Goal: Task Accomplishment & Management: Complete application form

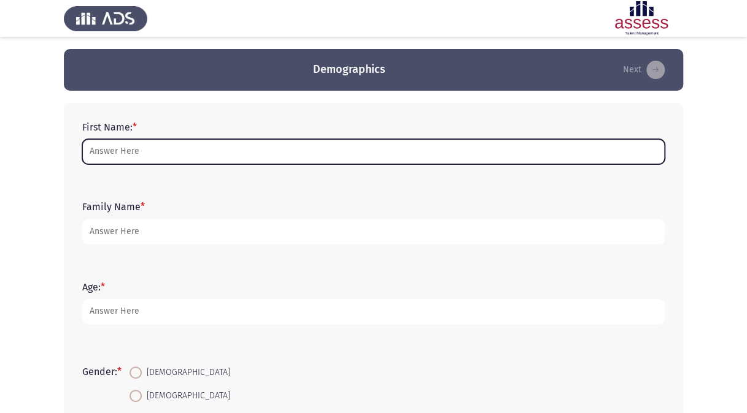
click at [163, 150] on input "First Name: *" at bounding box center [373, 151] width 582 height 25
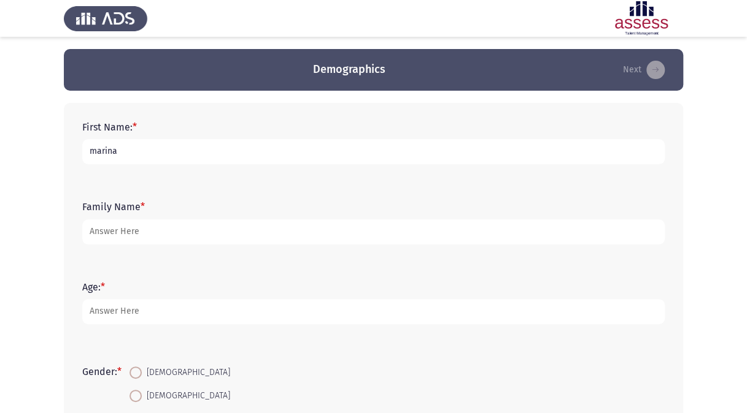
type input "marina"
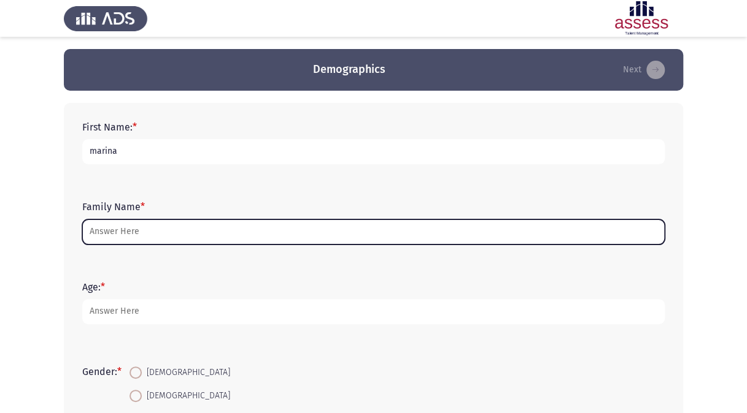
click at [129, 233] on input "Family Name *" at bounding box center [373, 232] width 582 height 25
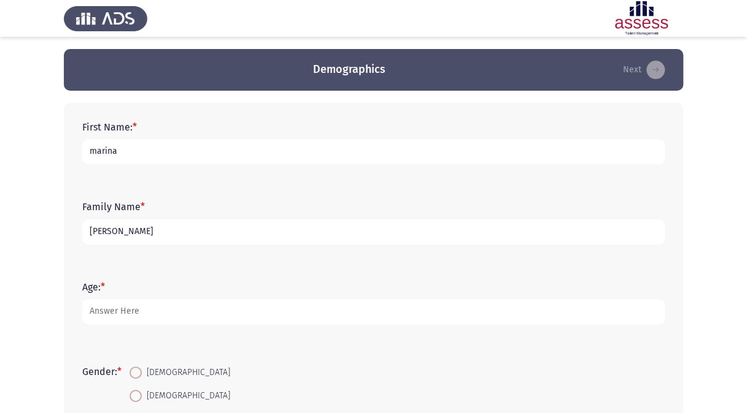
type input "[PERSON_NAME]"
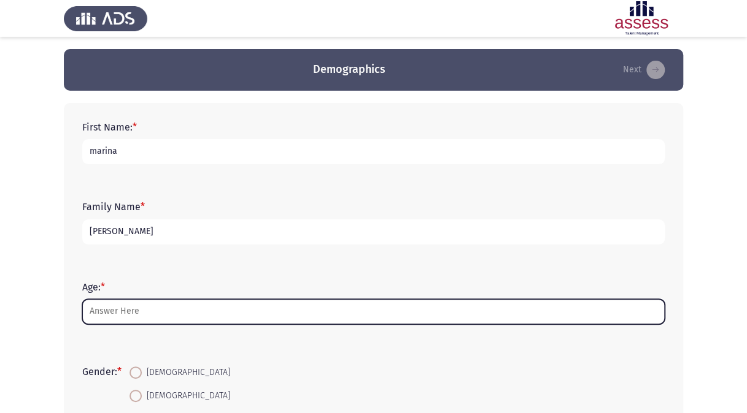
click at [137, 312] on input "Age: *" at bounding box center [373, 311] width 582 height 25
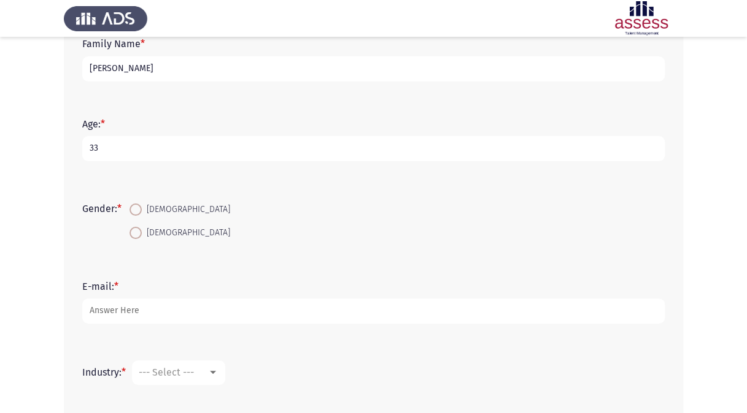
scroll to position [184, 0]
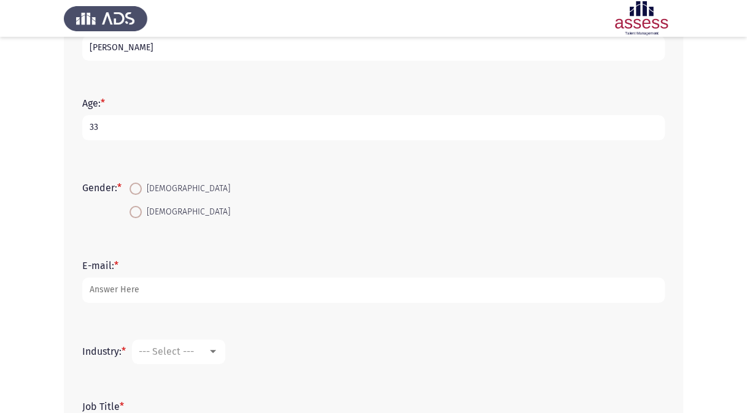
type input "33"
click at [166, 211] on span "[DEMOGRAPHIC_DATA]" at bounding box center [186, 212] width 88 height 15
click at [142, 211] on input "[DEMOGRAPHIC_DATA]" at bounding box center [135, 212] width 12 height 12
radio input "true"
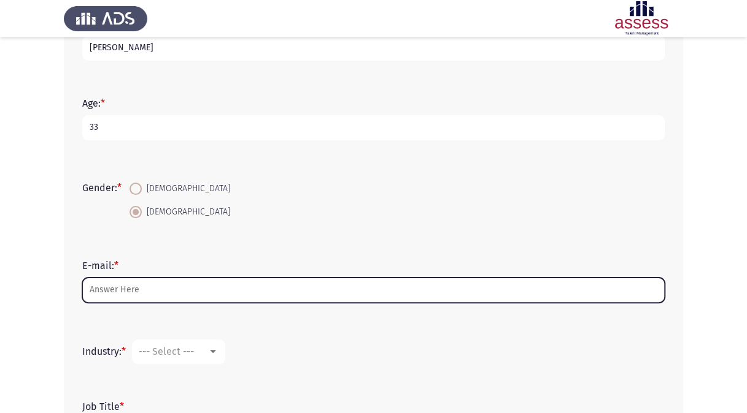
click at [146, 297] on input "E-mail: *" at bounding box center [373, 290] width 582 height 25
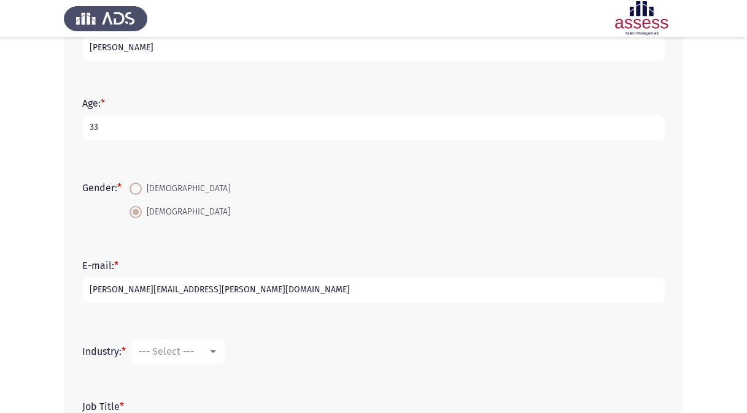
scroll to position [294, 0]
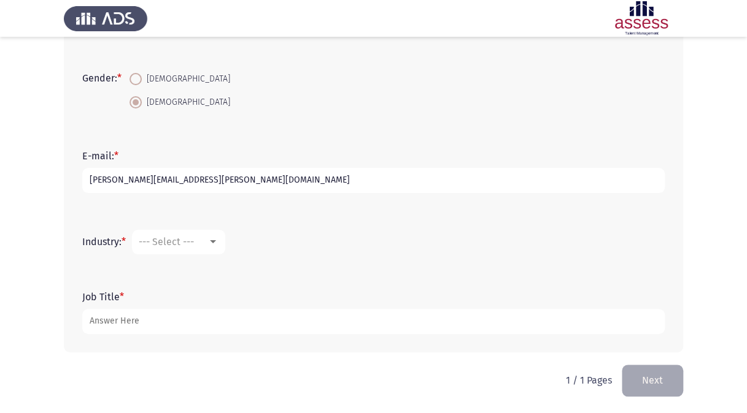
type input "[PERSON_NAME][EMAIL_ADDRESS][PERSON_NAME][DOMAIN_NAME]"
click at [211, 250] on mat-select "--- Select ---" at bounding box center [178, 242] width 93 height 25
click at [218, 238] on div at bounding box center [212, 242] width 11 height 10
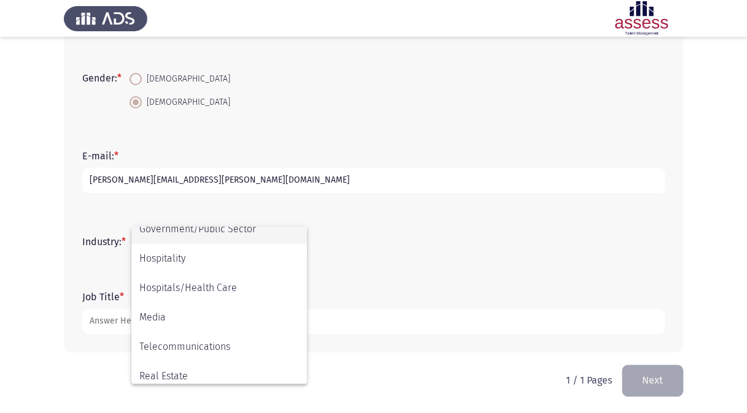
scroll to position [402, 0]
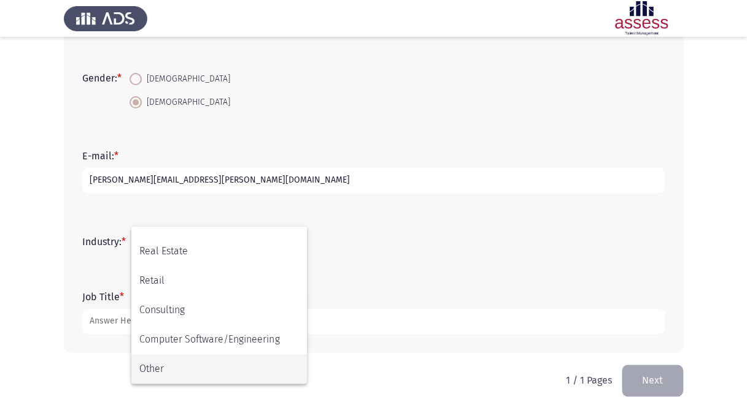
click at [159, 361] on span "Other" at bounding box center [218, 369] width 159 height 29
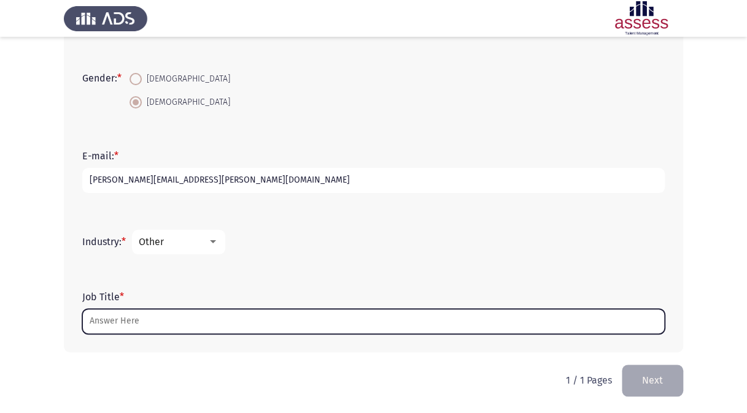
click at [144, 323] on input "Job Title *" at bounding box center [373, 321] width 582 height 25
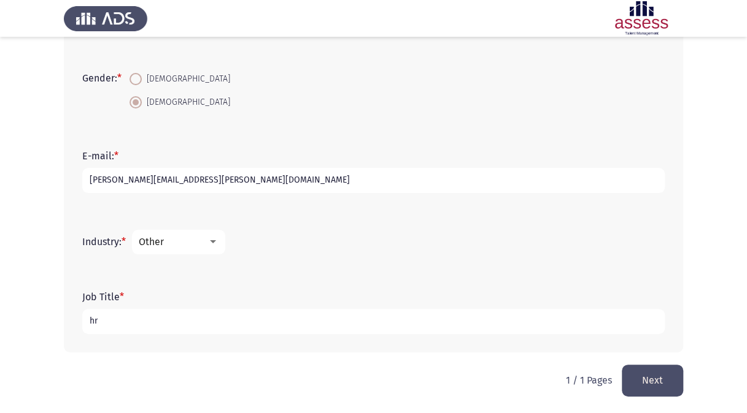
type input "hr"
click at [460, 374] on html "Demographics Next First Name: * [PERSON_NAME] Family Name * [PERSON_NAME] Age: …" at bounding box center [373, 60] width 747 height 708
click at [635, 375] on button "Next" at bounding box center [651, 380] width 61 height 31
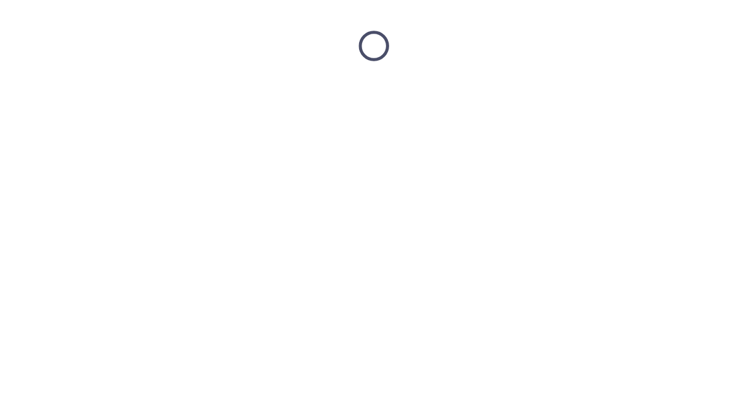
scroll to position [0, 0]
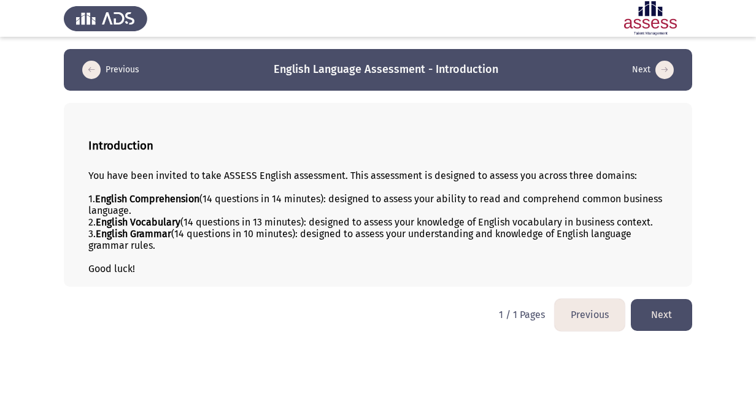
click at [667, 309] on button "Next" at bounding box center [661, 314] width 61 height 31
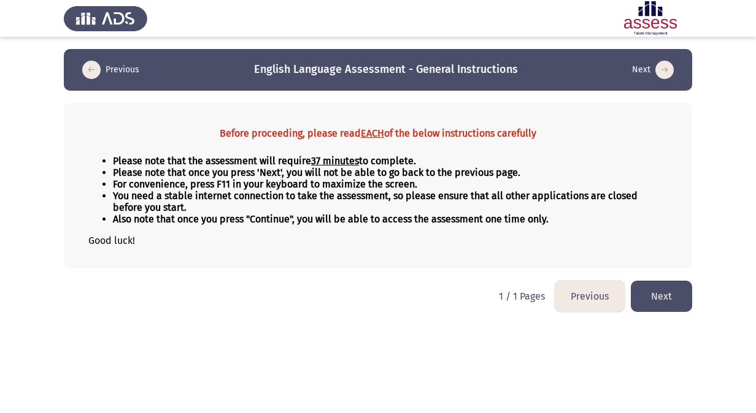
click at [653, 296] on button "Next" at bounding box center [661, 296] width 61 height 31
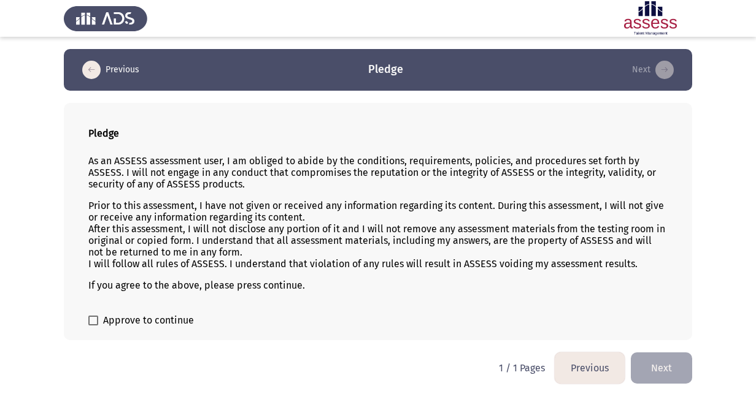
click at [156, 317] on span "Approve to continue" at bounding box center [148, 320] width 91 height 15
click at [93, 326] on input "Approve to continue" at bounding box center [93, 326] width 1 height 1
checkbox input "true"
click at [653, 368] on button "Next" at bounding box center [661, 368] width 61 height 31
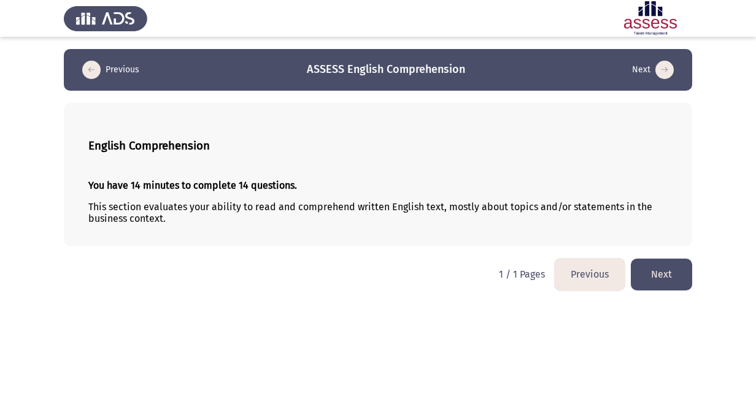
click at [667, 274] on button "Next" at bounding box center [661, 274] width 61 height 31
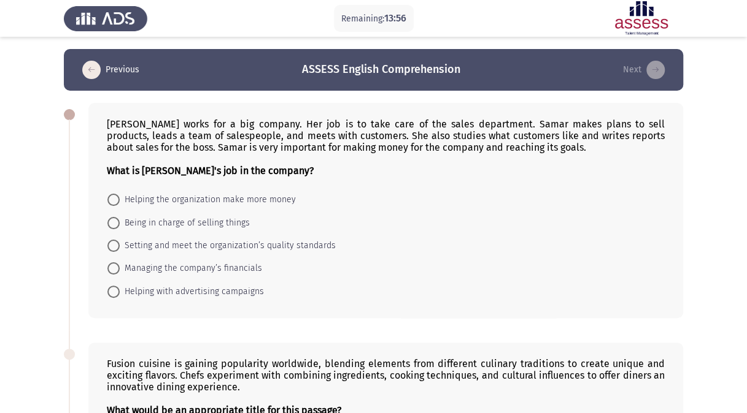
click at [145, 194] on span "Helping the organization make more money" at bounding box center [208, 200] width 176 height 15
click at [120, 194] on input "Helping the organization make more money" at bounding box center [113, 200] width 12 height 12
radio input "true"
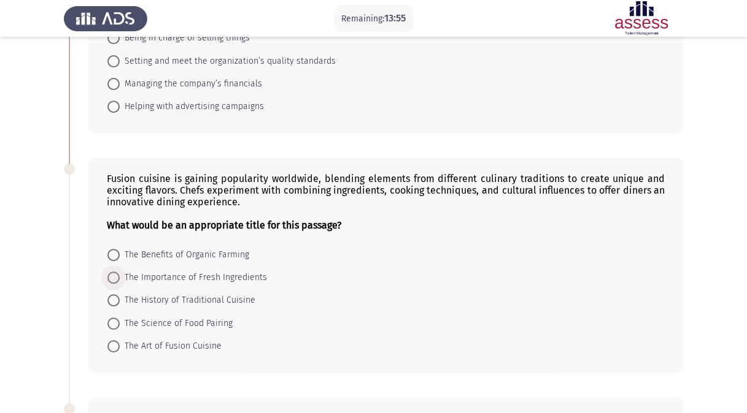
click at [135, 278] on span "The Importance of Fresh Ingredients" at bounding box center [193, 278] width 147 height 15
click at [120, 278] on input "The Importance of Fresh Ingredients" at bounding box center [113, 278] width 12 height 12
radio input "true"
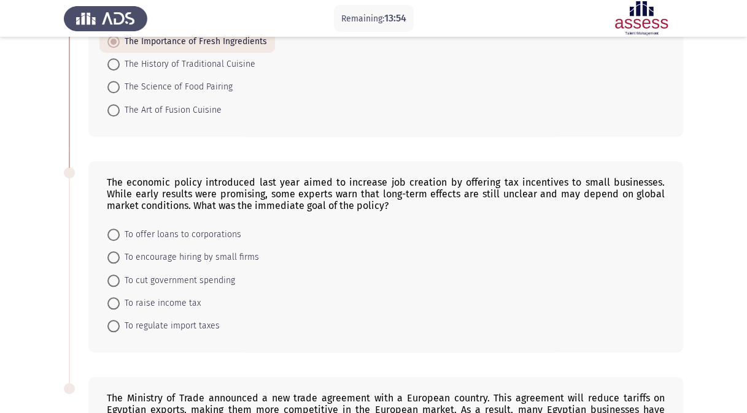
scroll to position [491, 0]
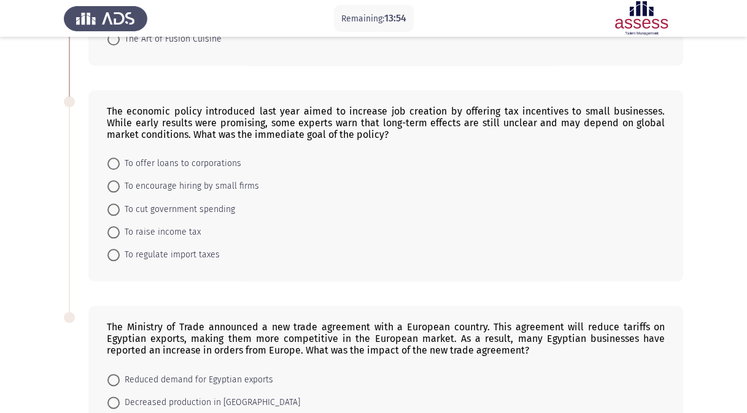
click at [153, 221] on mat-radio-button "To raise income tax" at bounding box center [153, 232] width 109 height 23
click at [157, 206] on span "To cut government spending" at bounding box center [177, 209] width 115 height 15
click at [120, 206] on input "To cut government spending" at bounding box center [113, 210] width 12 height 12
radio input "true"
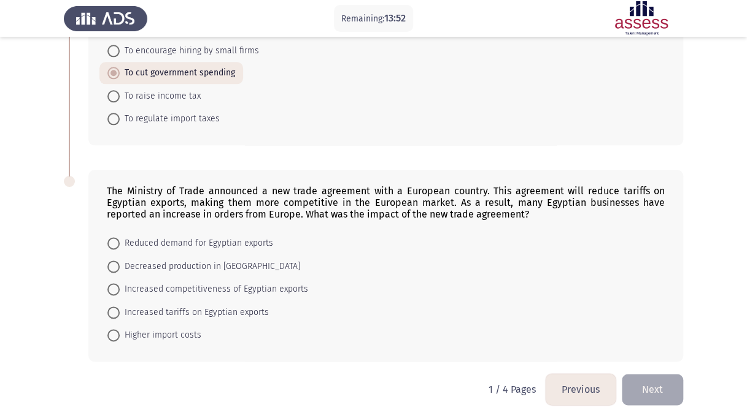
scroll to position [629, 0]
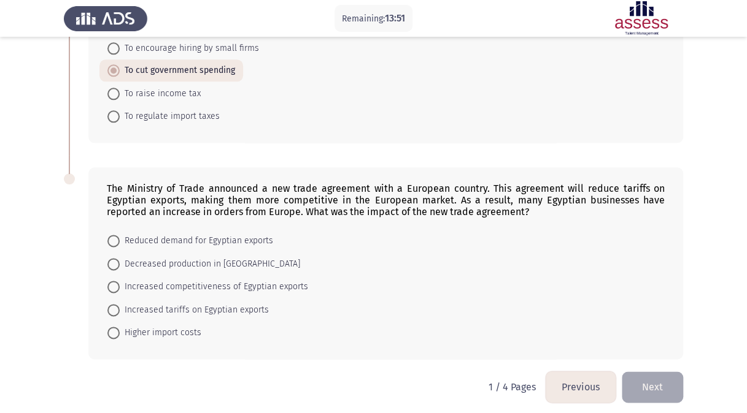
click at [153, 235] on span "Reduced demand for Egyptian exports" at bounding box center [196, 241] width 153 height 15
click at [120, 235] on input "Reduced demand for Egyptian exports" at bounding box center [113, 241] width 12 height 12
radio input "true"
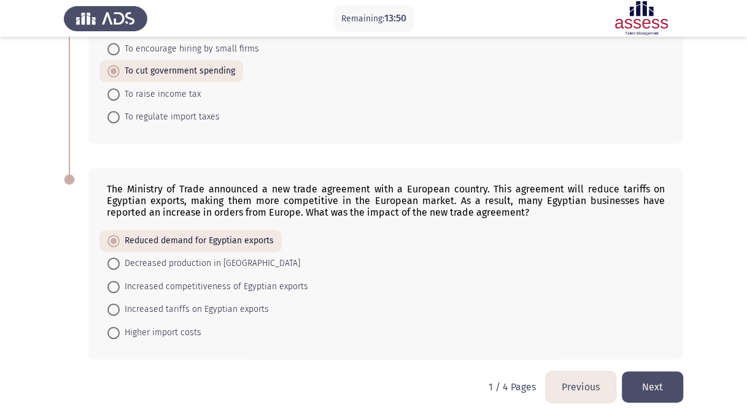
click at [653, 378] on button "Next" at bounding box center [651, 387] width 61 height 31
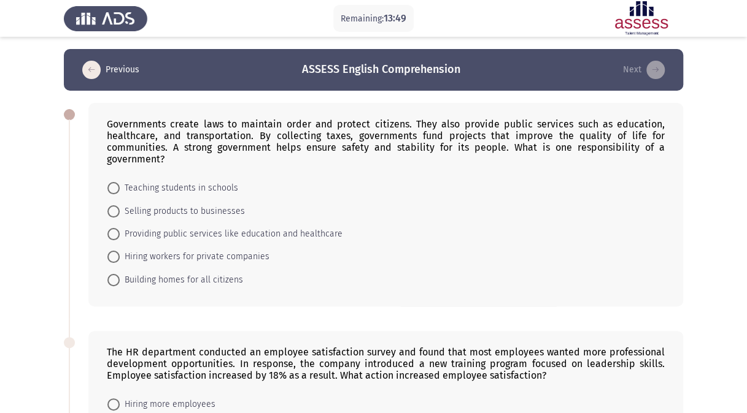
click at [158, 192] on span "Teaching students in schools" at bounding box center [179, 188] width 118 height 15
click at [120, 192] on input "Teaching students in schools" at bounding box center [113, 188] width 12 height 12
radio input "true"
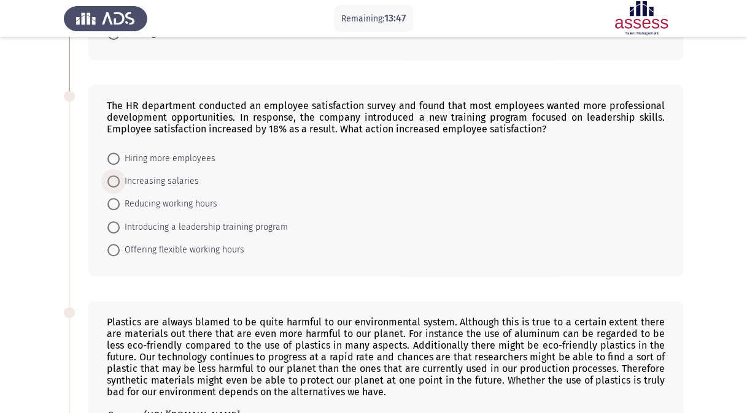
click at [145, 177] on span "Increasing salaries" at bounding box center [159, 181] width 79 height 15
click at [120, 177] on input "Increasing salaries" at bounding box center [113, 181] width 12 height 12
radio input "true"
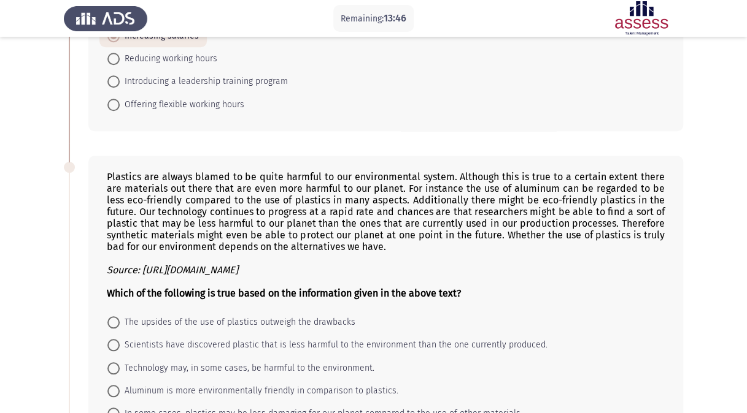
scroll to position [429, 0]
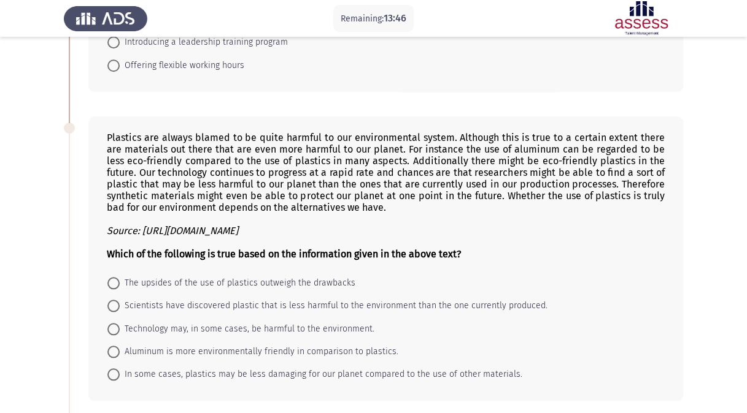
click at [178, 294] on mat-radio-button "Scientists have discovered plastic that is less harmful to the environment than…" at bounding box center [327, 305] width 456 height 23
click at [184, 276] on span "The upsides of the use of plastics outweigh the drawbacks" at bounding box center [238, 283] width 236 height 15
click at [120, 277] on input "The upsides of the use of plastics outweigh the drawbacks" at bounding box center [113, 283] width 12 height 12
radio input "true"
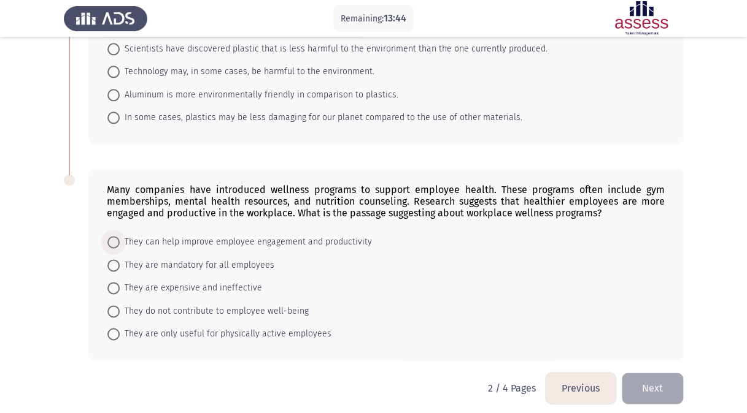
click at [160, 235] on span "They can help improve employee engagement and productivity" at bounding box center [246, 242] width 252 height 15
click at [120, 236] on input "They can help improve employee engagement and productivity" at bounding box center [113, 242] width 12 height 12
radio input "true"
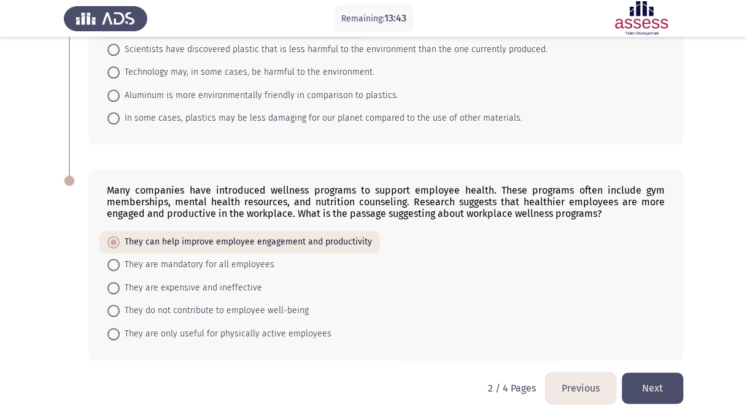
click at [654, 381] on button "Next" at bounding box center [651, 388] width 61 height 31
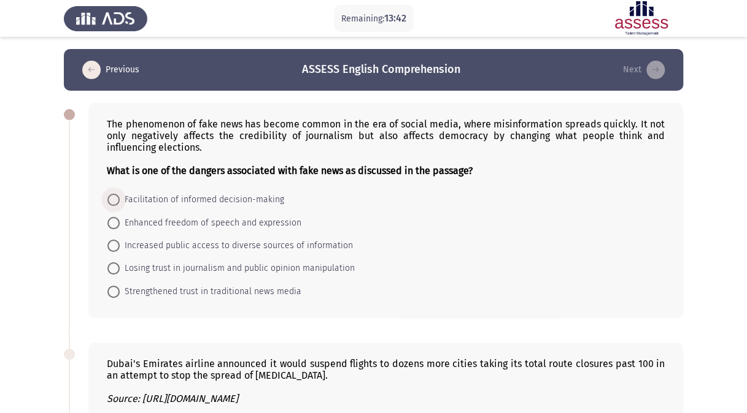
click at [161, 193] on span "Facilitation of informed decision-making" at bounding box center [202, 200] width 164 height 15
click at [120, 194] on input "Facilitation of informed decision-making" at bounding box center [113, 200] width 12 height 12
radio input "true"
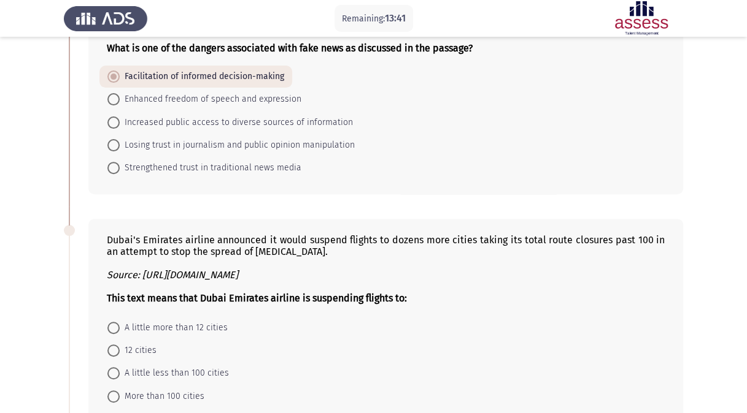
click at [144, 323] on span "A little more than 12 cities" at bounding box center [174, 328] width 108 height 15
click at [120, 323] on input "A little more than 12 cities" at bounding box center [113, 328] width 12 height 12
radio input "true"
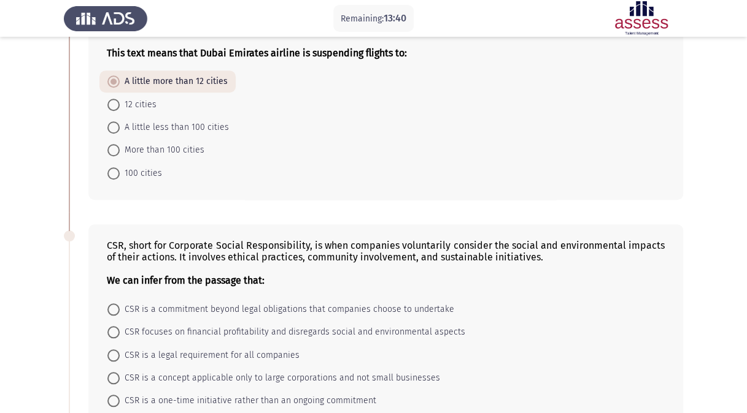
click at [164, 308] on span "CSR is a commitment beyond legal obligations that companies choose to undertake" at bounding box center [287, 309] width 334 height 15
click at [120, 308] on input "CSR is a commitment beyond legal obligations that companies choose to undertake" at bounding box center [113, 310] width 12 height 12
radio input "true"
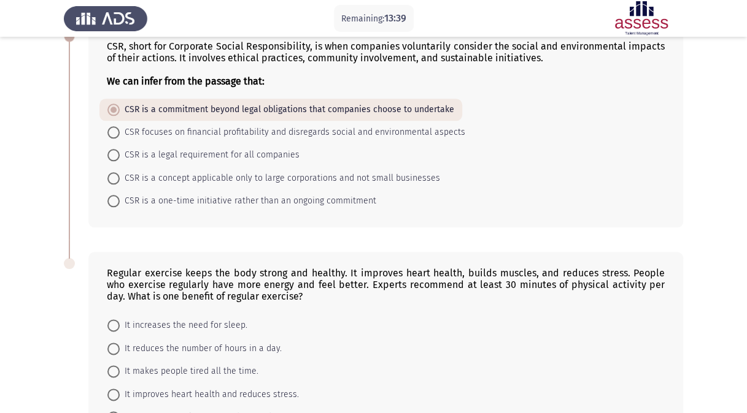
scroll to position [613, 0]
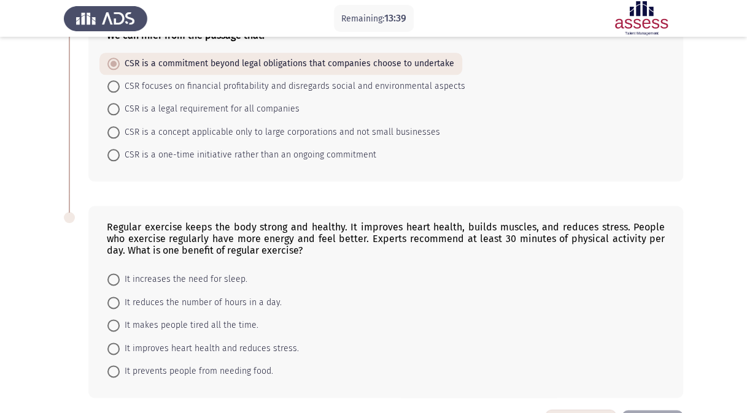
click at [180, 268] on mat-radio-button "It increases the need for sleep." at bounding box center [177, 279] width 156 height 23
click at [174, 273] on span "It increases the need for sleep." at bounding box center [184, 279] width 128 height 15
click at [120, 274] on input "It increases the need for sleep." at bounding box center [113, 280] width 12 height 12
radio input "true"
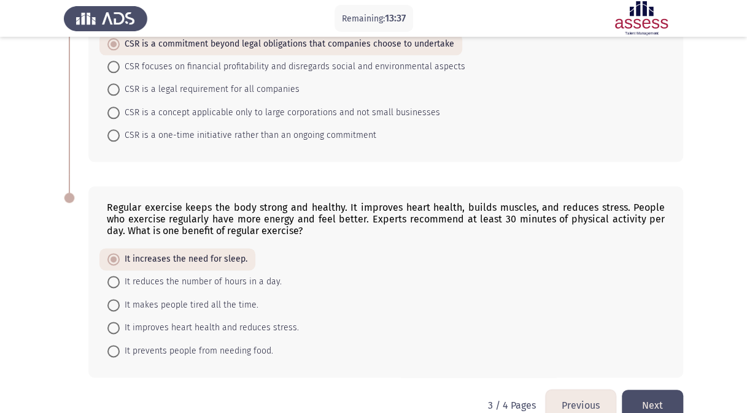
scroll to position [651, 0]
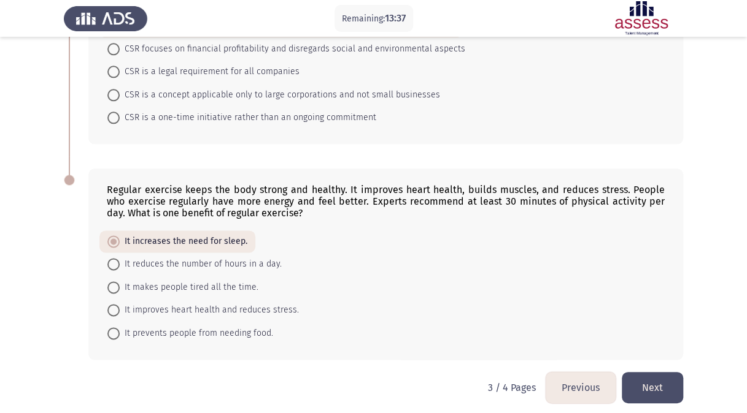
click at [647, 377] on button "Next" at bounding box center [651, 387] width 61 height 31
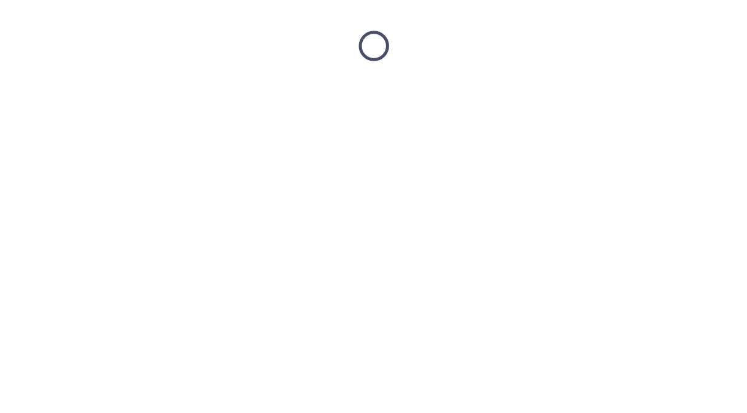
scroll to position [0, 0]
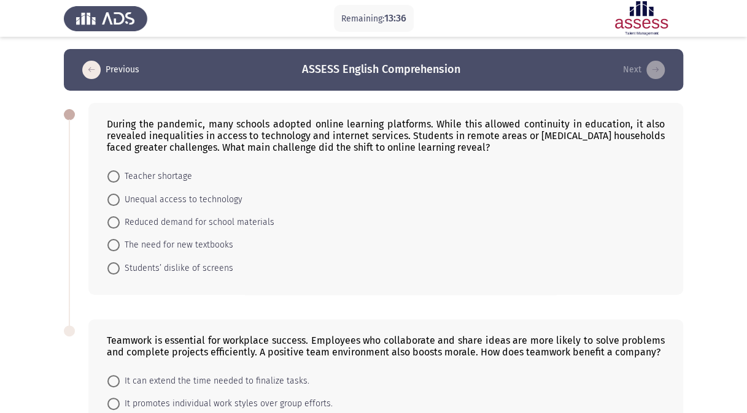
click at [126, 188] on mat-radio-button "Unequal access to technology" at bounding box center [174, 199] width 151 height 23
click at [144, 204] on span "Unequal access to technology" at bounding box center [181, 200] width 123 height 15
click at [120, 204] on input "Unequal access to technology" at bounding box center [113, 200] width 12 height 12
radio input "true"
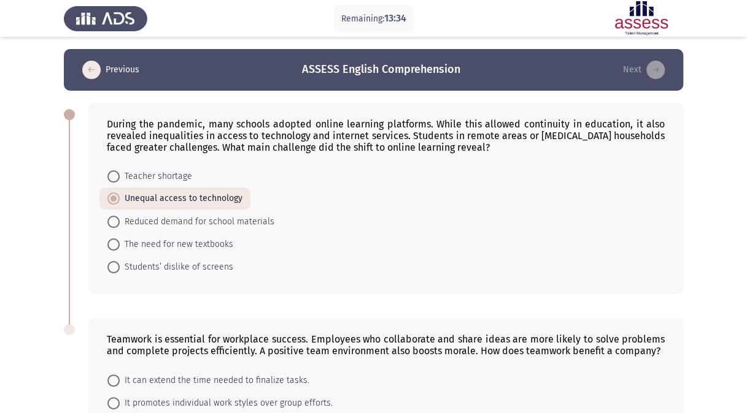
click at [147, 375] on span "It can extend the time needed to finalize tasks." at bounding box center [215, 381] width 190 height 15
click at [120, 375] on input "It can extend the time needed to finalize tasks." at bounding box center [113, 381] width 12 height 12
radio input "true"
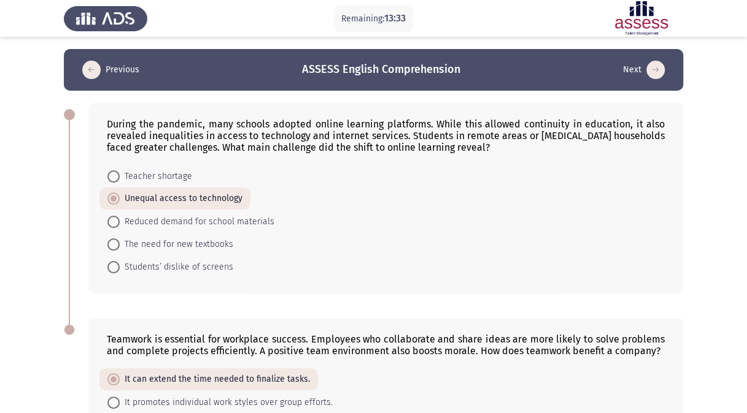
scroll to position [143, 0]
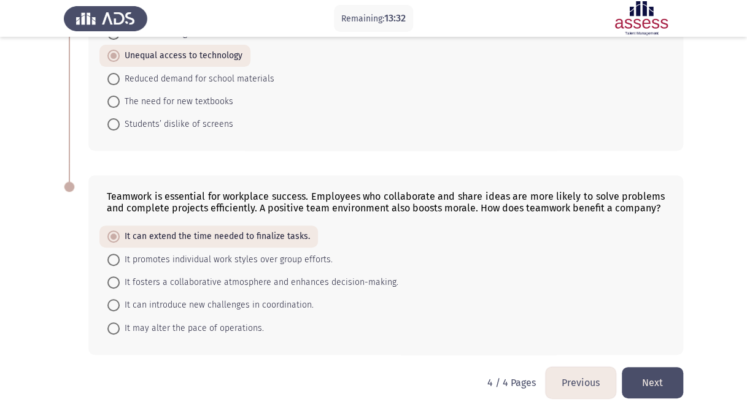
click at [653, 383] on button "Next" at bounding box center [651, 382] width 61 height 31
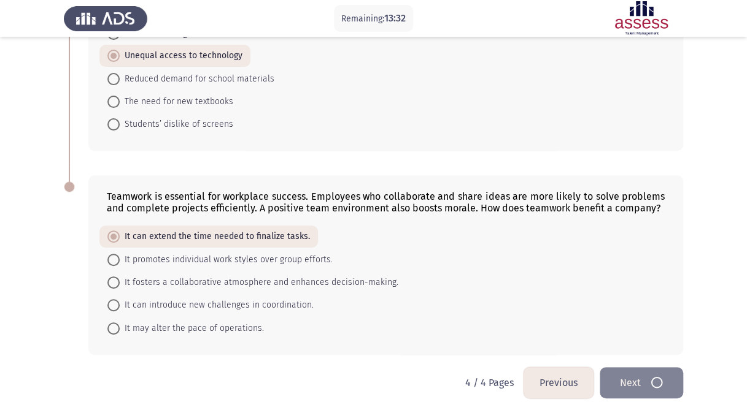
scroll to position [0, 0]
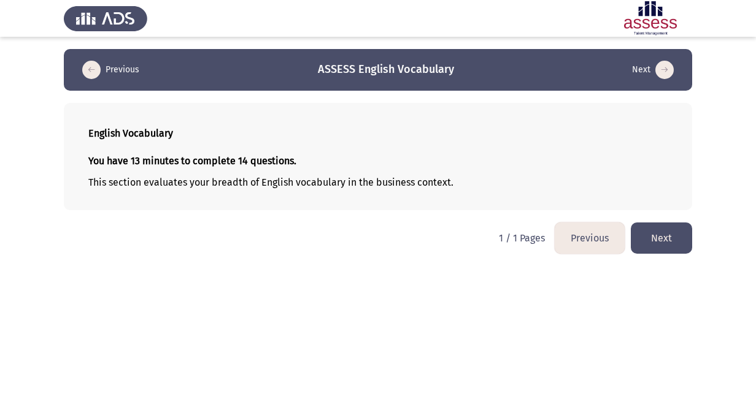
click at [653, 232] on button "Next" at bounding box center [661, 238] width 61 height 31
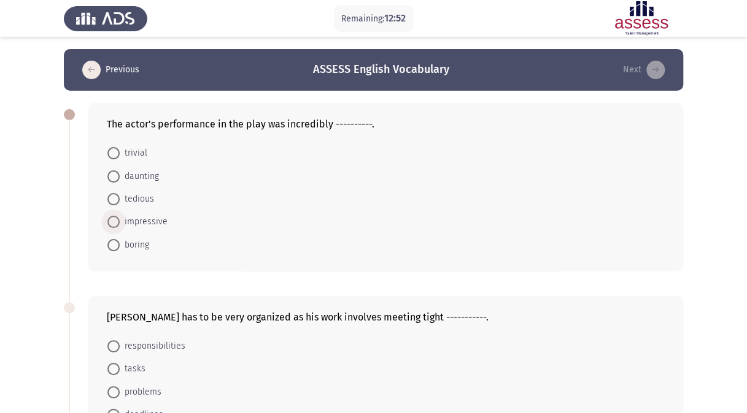
click at [131, 222] on span "impressive" at bounding box center [144, 222] width 48 height 15
click at [120, 222] on input "impressive" at bounding box center [113, 222] width 12 height 12
radio input "true"
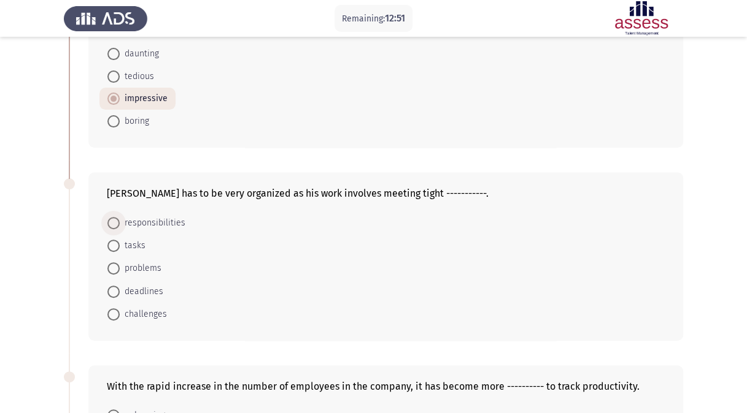
click at [146, 219] on span "responsibilities" at bounding box center [153, 223] width 66 height 15
click at [120, 219] on input "responsibilities" at bounding box center [113, 223] width 12 height 12
radio input "true"
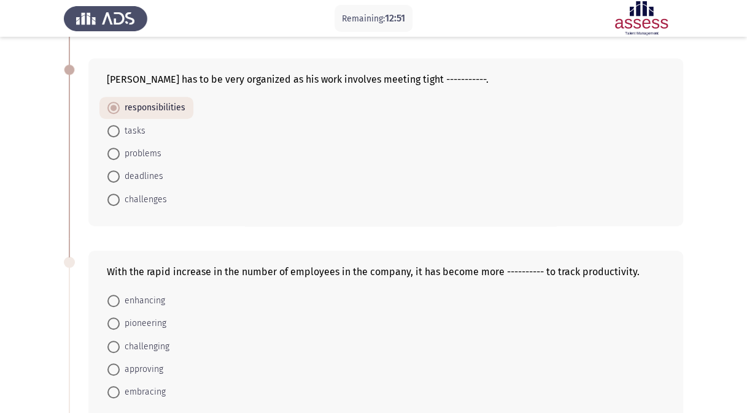
scroll to position [368, 0]
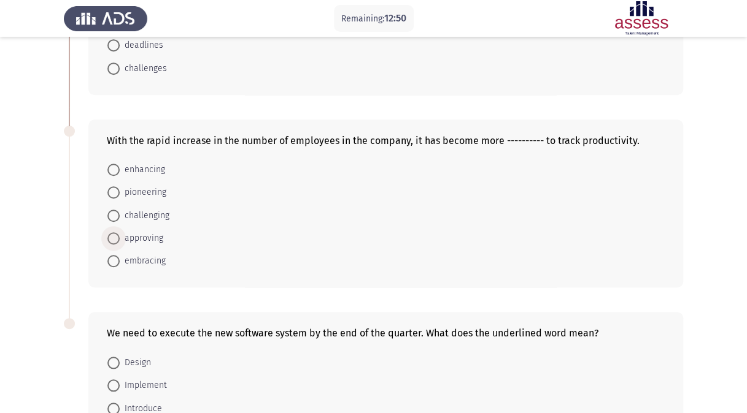
click at [152, 239] on span "approving" at bounding box center [142, 238] width 44 height 15
click at [120, 239] on input "approving" at bounding box center [113, 238] width 12 height 12
radio input "true"
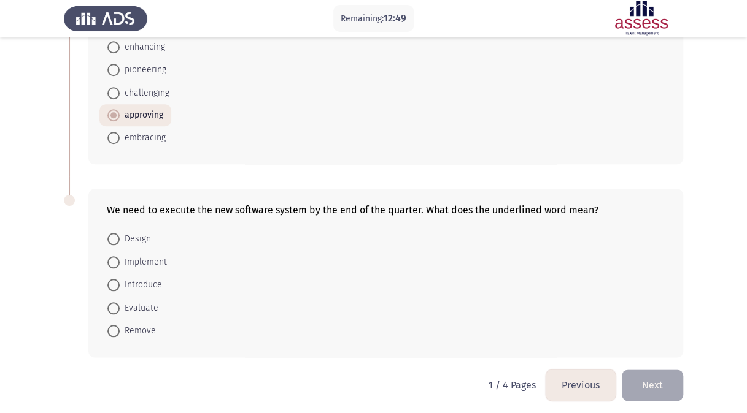
click at [126, 305] on span "Evaluate" at bounding box center [139, 308] width 39 height 15
click at [120, 305] on input "Evaluate" at bounding box center [113, 308] width 12 height 12
radio input "true"
click at [654, 375] on button "Next" at bounding box center [651, 384] width 61 height 31
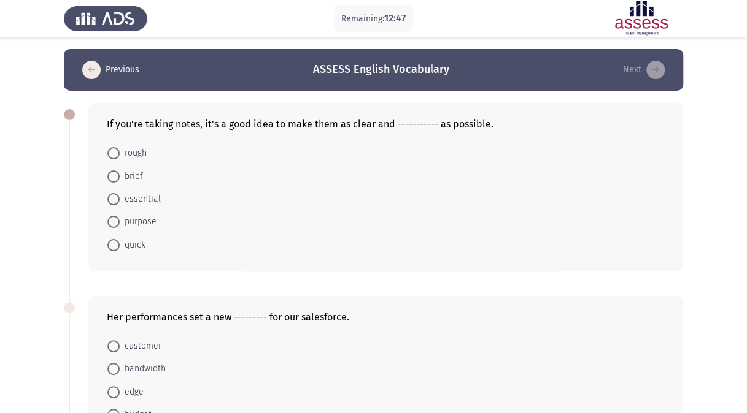
click at [132, 157] on span "rough" at bounding box center [133, 153] width 27 height 15
click at [120, 157] on input "rough" at bounding box center [113, 153] width 12 height 12
radio input "true"
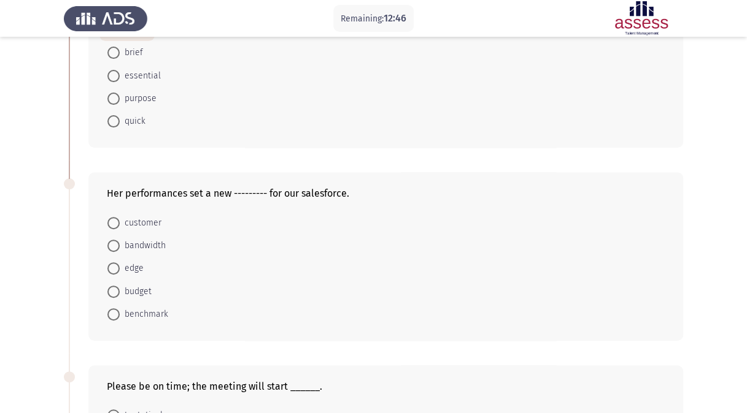
click at [140, 218] on span "customer" at bounding box center [141, 223] width 42 height 15
click at [120, 218] on input "customer" at bounding box center [113, 223] width 12 height 12
radio input "true"
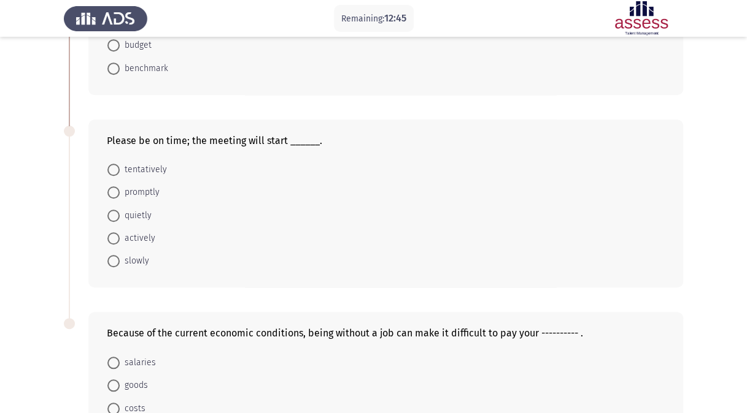
click at [141, 232] on span "actively" at bounding box center [138, 238] width 36 height 15
click at [120, 232] on input "actively" at bounding box center [113, 238] width 12 height 12
radio input "true"
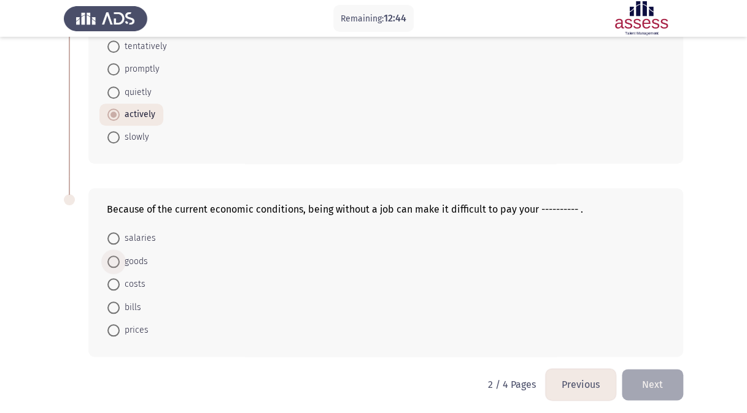
click at [142, 257] on span "goods" at bounding box center [134, 262] width 28 height 15
click at [120, 257] on input "goods" at bounding box center [113, 262] width 12 height 12
radio input "true"
click at [649, 385] on button "Next" at bounding box center [651, 384] width 61 height 31
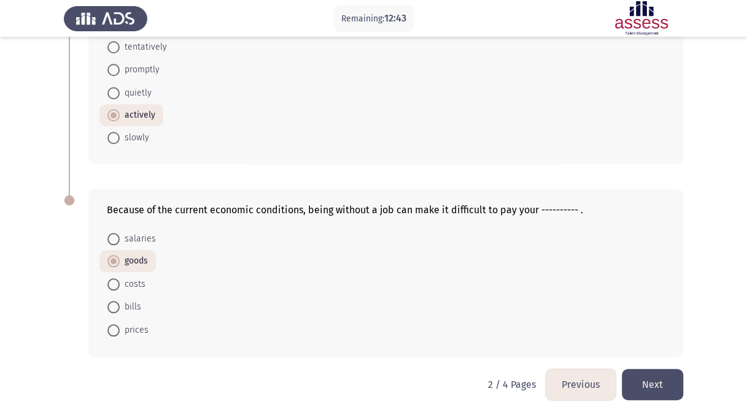
scroll to position [0, 0]
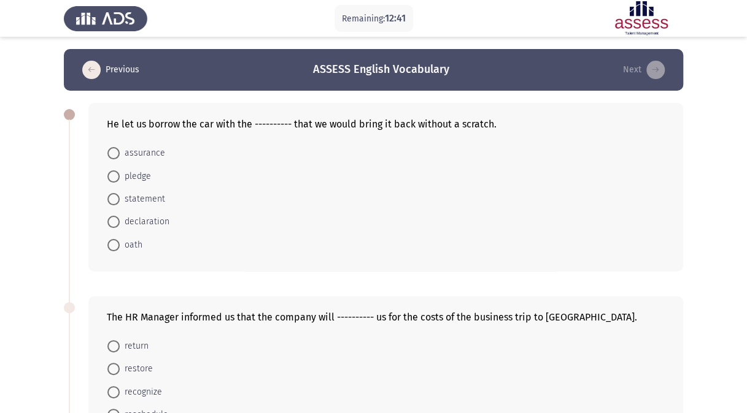
click at [125, 157] on span "assurance" at bounding box center [142, 153] width 45 height 15
click at [120, 157] on input "assurance" at bounding box center [113, 153] width 12 height 12
radio input "true"
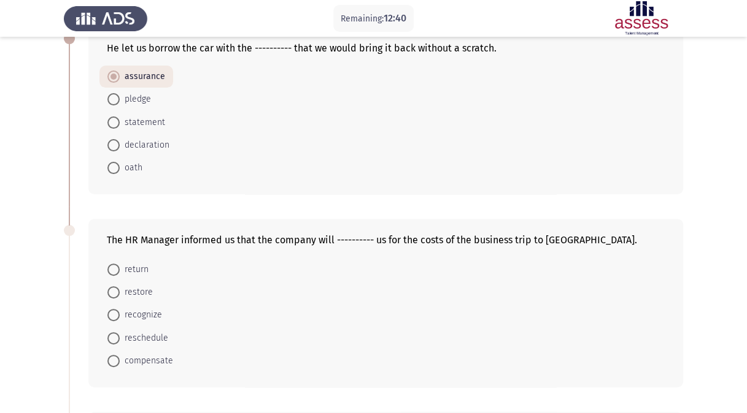
scroll to position [245, 0]
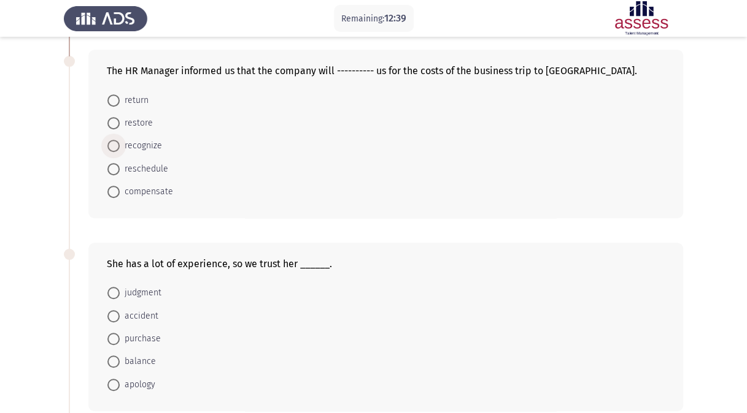
click at [134, 145] on span "recognize" at bounding box center [141, 146] width 42 height 15
click at [120, 145] on input "recognize" at bounding box center [113, 146] width 12 height 12
radio input "true"
click at [151, 308] on span "accident" at bounding box center [139, 315] width 39 height 15
click at [120, 309] on input "accident" at bounding box center [113, 315] width 12 height 12
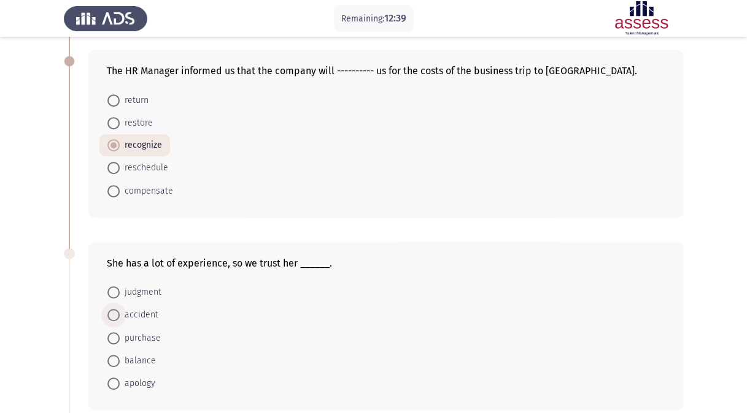
radio input "true"
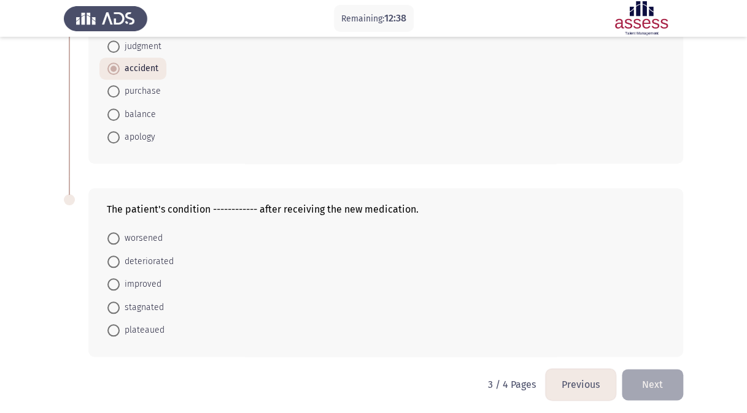
click at [151, 307] on span "stagnated" at bounding box center [142, 308] width 44 height 15
click at [120, 307] on input "stagnated" at bounding box center [113, 308] width 12 height 12
radio input "true"
click at [650, 369] on button "Next" at bounding box center [651, 384] width 61 height 31
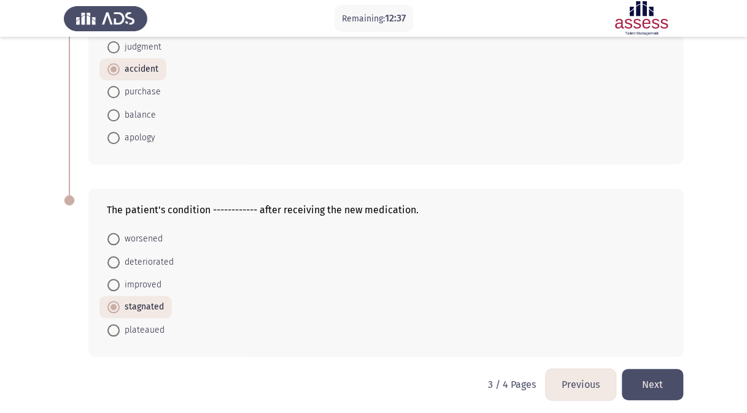
scroll to position [0, 0]
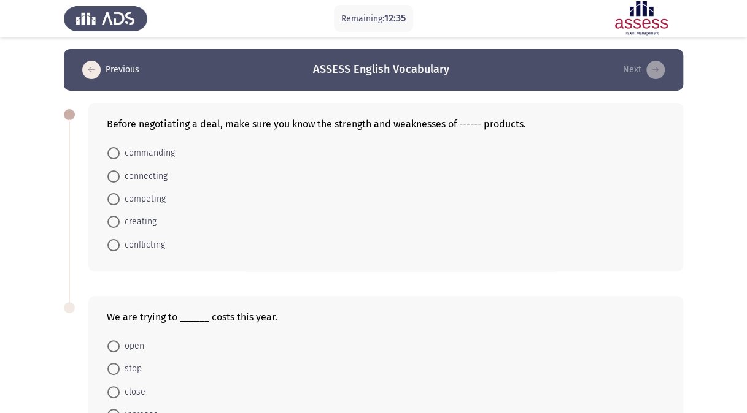
click at [142, 150] on span "commanding" at bounding box center [147, 153] width 55 height 15
click at [120, 150] on input "commanding" at bounding box center [113, 153] width 12 height 12
radio input "true"
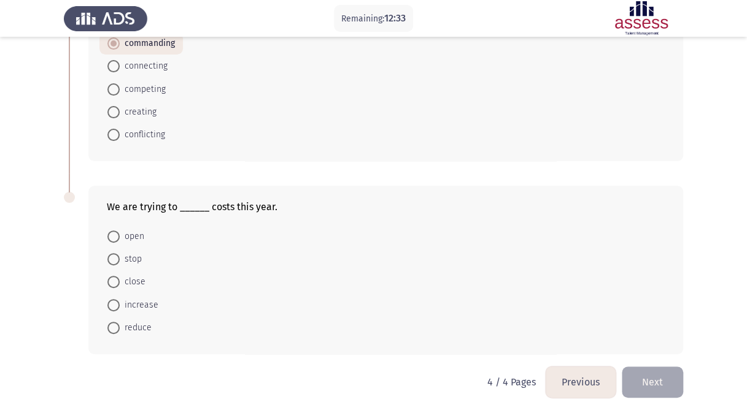
click at [134, 232] on span "open" at bounding box center [132, 236] width 25 height 15
click at [120, 232] on input "open" at bounding box center [113, 237] width 12 height 12
radio input "true"
click at [645, 380] on button "Next" at bounding box center [651, 382] width 61 height 31
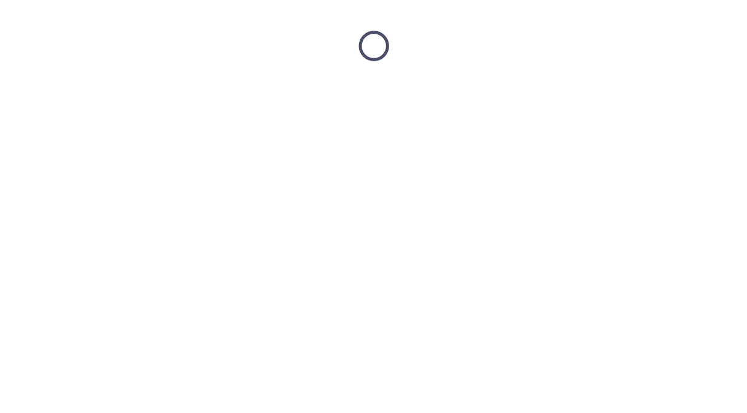
scroll to position [0, 0]
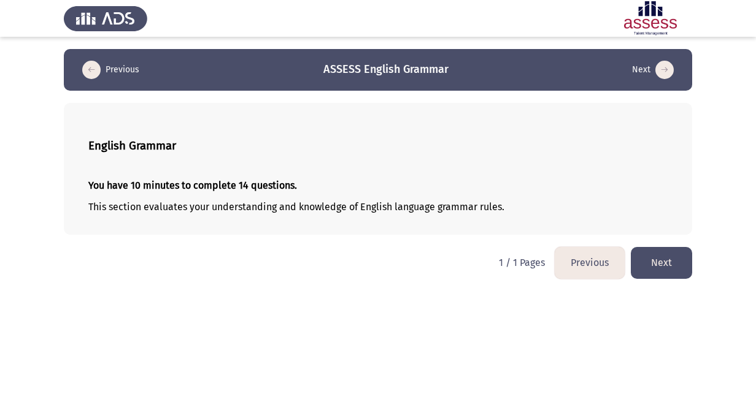
click at [662, 255] on button "Next" at bounding box center [661, 262] width 61 height 31
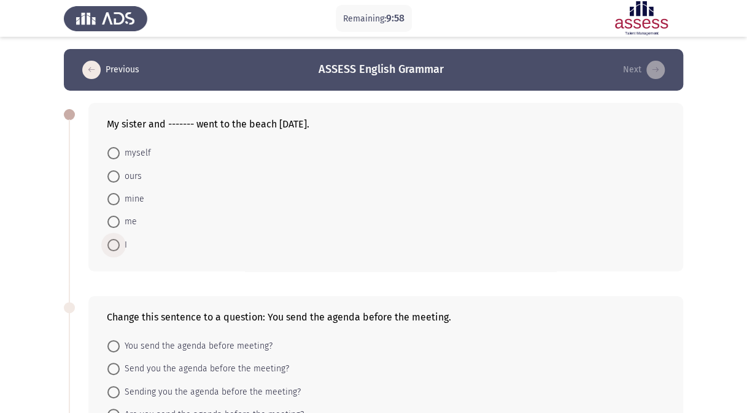
click at [126, 243] on span "I" at bounding box center [123, 245] width 7 height 15
click at [120, 243] on input "I" at bounding box center [113, 245] width 12 height 12
radio input "true"
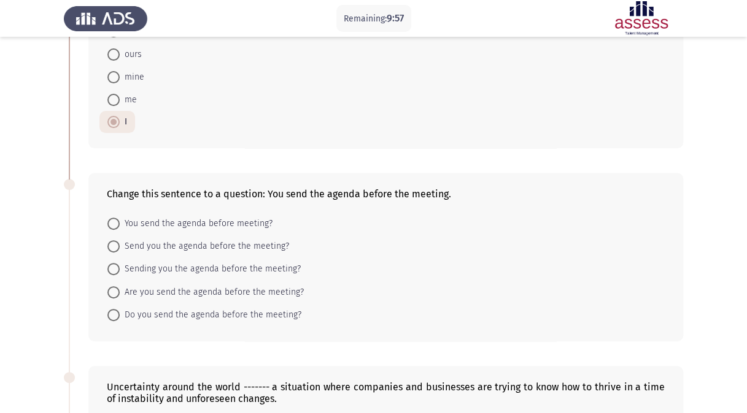
scroll to position [245, 0]
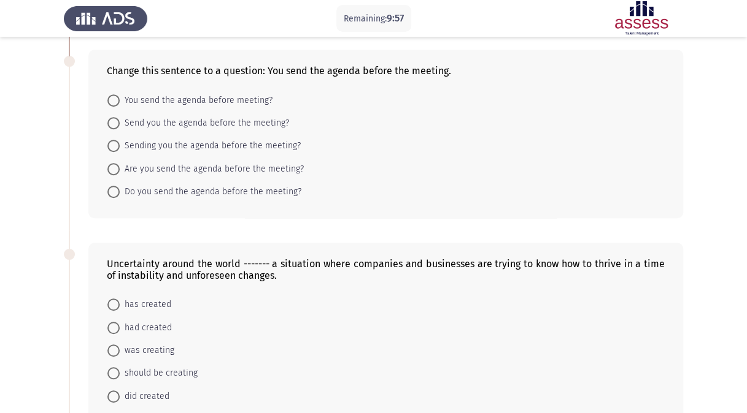
click at [183, 166] on span "Are you send the agenda before the meeting?" at bounding box center [212, 169] width 184 height 15
click at [120, 166] on input "Are you send the agenda before the meeting?" at bounding box center [113, 169] width 12 height 12
radio input "true"
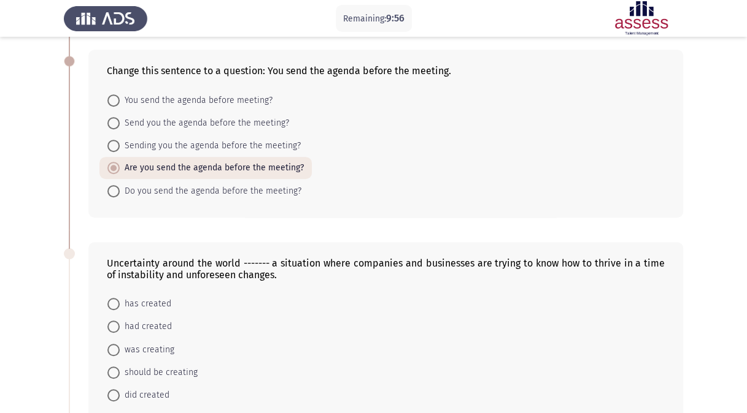
click at [145, 305] on span "has created" at bounding box center [146, 304] width 52 height 15
click at [120, 305] on input "has created" at bounding box center [113, 304] width 12 height 12
radio input "true"
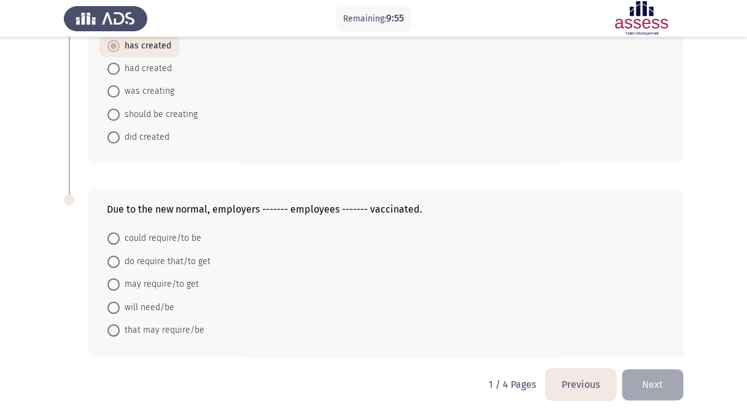
click at [145, 305] on span "will need/be" at bounding box center [147, 308] width 55 height 15
click at [120, 305] on input "will need/be" at bounding box center [113, 308] width 12 height 12
radio input "true"
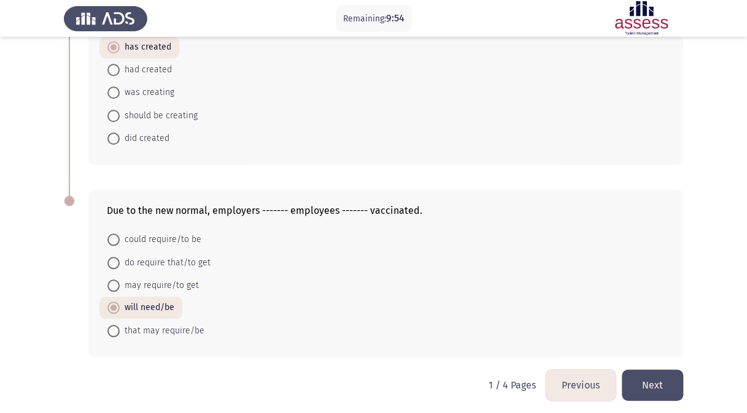
click at [655, 370] on button "Next" at bounding box center [651, 385] width 61 height 31
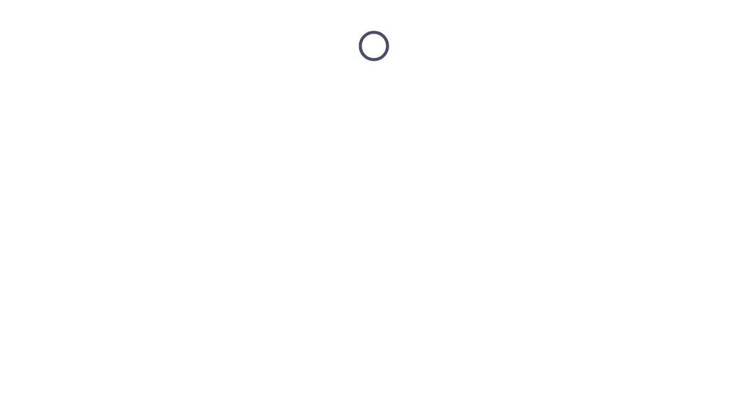
scroll to position [0, 0]
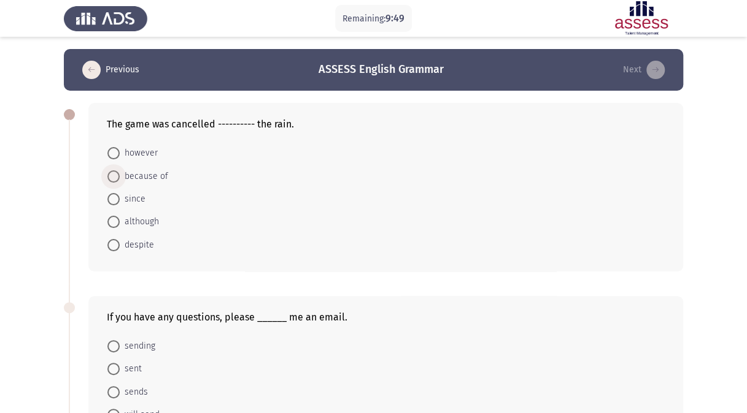
click at [140, 177] on span "because of" at bounding box center [144, 176] width 48 height 15
click at [120, 177] on input "because of" at bounding box center [113, 177] width 12 height 12
radio input "true"
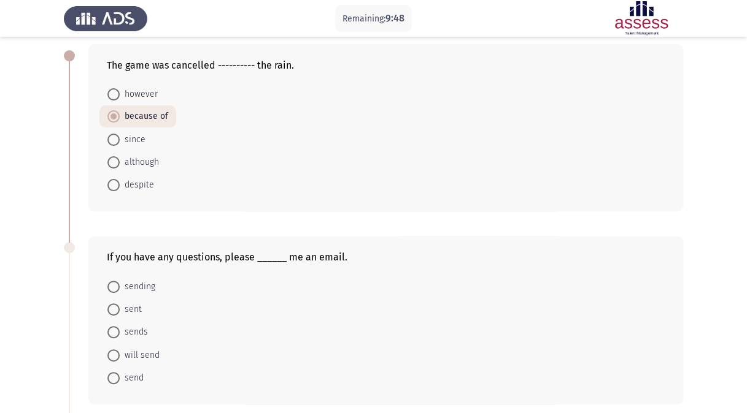
scroll to position [184, 0]
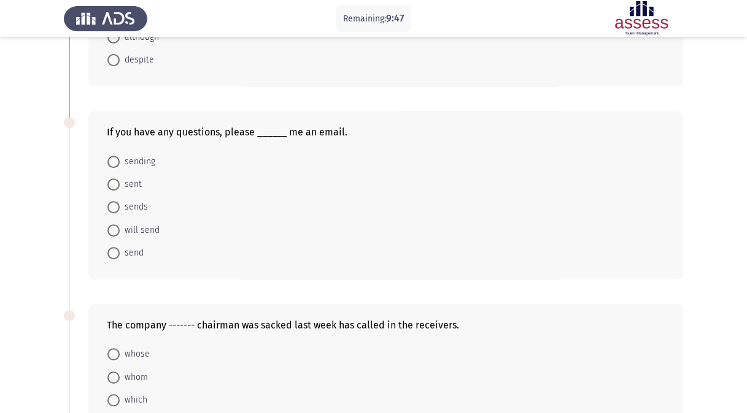
click at [142, 159] on span "sending" at bounding box center [138, 162] width 36 height 15
click at [120, 159] on input "sending" at bounding box center [113, 162] width 12 height 12
radio input "true"
click at [127, 356] on span "whose" at bounding box center [135, 354] width 30 height 15
click at [120, 356] on input "whose" at bounding box center [113, 354] width 12 height 12
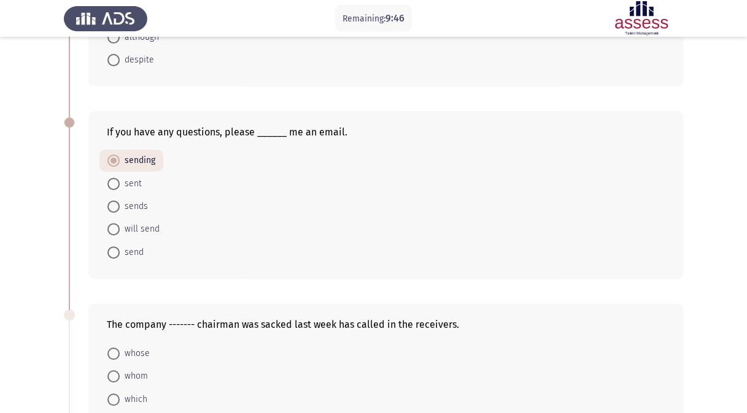
radio input "true"
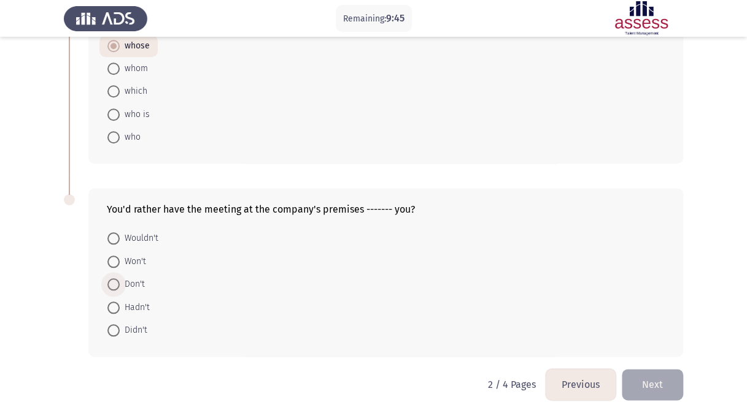
click at [134, 277] on span "Don't" at bounding box center [132, 284] width 25 height 15
click at [120, 278] on input "Don't" at bounding box center [113, 284] width 12 height 12
radio input "true"
click at [670, 384] on button "Next" at bounding box center [651, 384] width 61 height 31
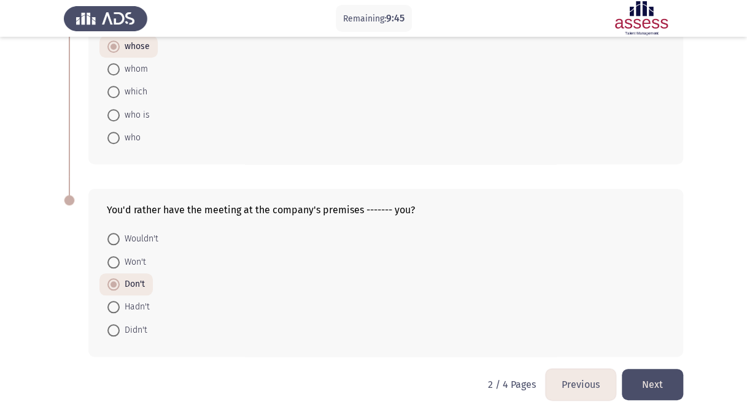
scroll to position [0, 0]
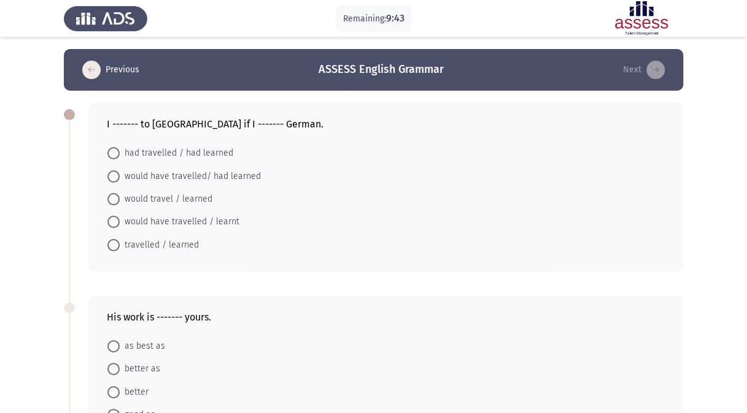
click at [132, 142] on mat-radio-button "had travelled / had learned" at bounding box center [170, 153] width 142 height 23
click at [132, 149] on span "had travelled / had learned" at bounding box center [176, 153] width 113 height 15
click at [120, 149] on input "had travelled / had learned" at bounding box center [113, 153] width 12 height 12
radio input "true"
click at [131, 330] on div "His work is ------- yours. as best as better as better good as as good as" at bounding box center [385, 379] width 594 height 169
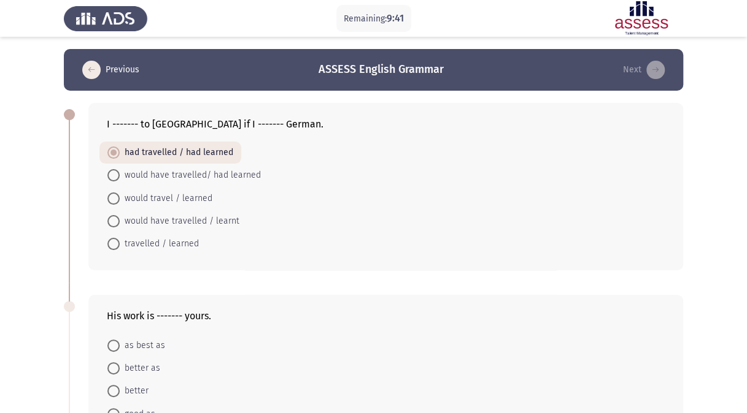
click at [140, 353] on mat-radio-button "as best as" at bounding box center [136, 345] width 74 height 23
click at [140, 348] on span "as best as" at bounding box center [142, 346] width 45 height 15
click at [120, 348] on input "as best as" at bounding box center [113, 346] width 12 height 12
radio input "true"
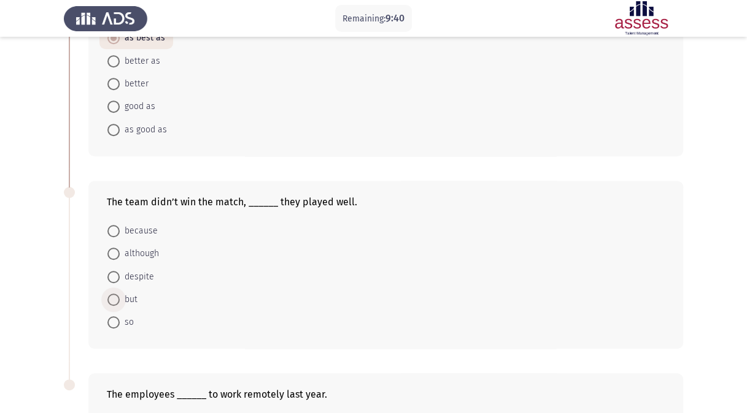
click at [134, 297] on span "but" at bounding box center [129, 300] width 18 height 15
click at [120, 297] on input "but" at bounding box center [113, 300] width 12 height 12
radio input "true"
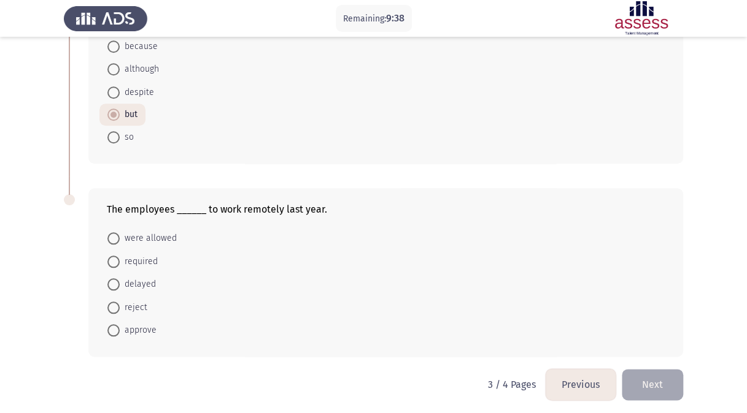
click at [139, 325] on span "approve" at bounding box center [138, 330] width 37 height 15
click at [120, 325] on input "approve" at bounding box center [113, 330] width 12 height 12
radio input "true"
click at [669, 380] on button "Next" at bounding box center [651, 384] width 61 height 31
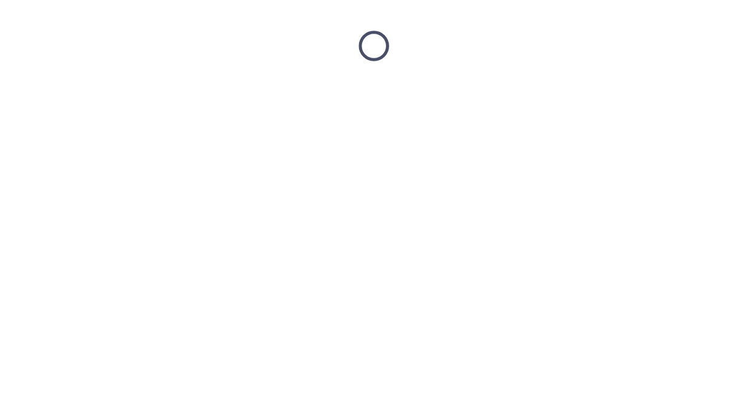
scroll to position [0, 0]
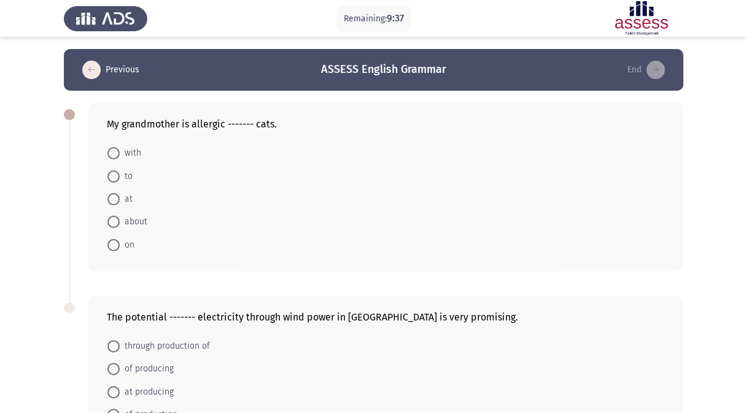
click at [129, 152] on span "with" at bounding box center [130, 153] width 21 height 15
click at [120, 152] on input "with" at bounding box center [113, 153] width 12 height 12
radio input "true"
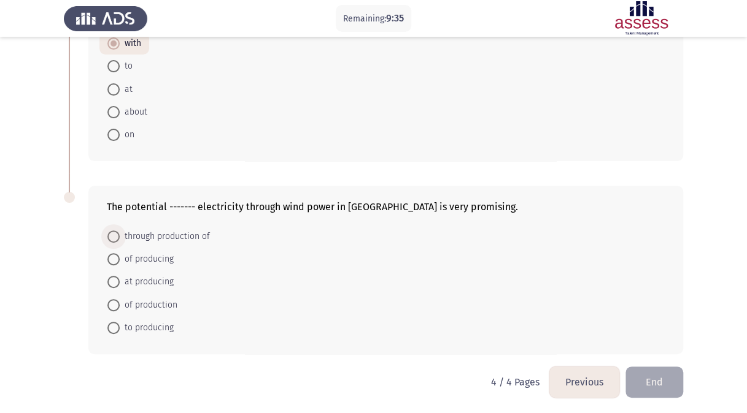
click at [141, 229] on span "through production of" at bounding box center [165, 236] width 90 height 15
click at [120, 231] on input "through production of" at bounding box center [113, 237] width 12 height 12
radio input "true"
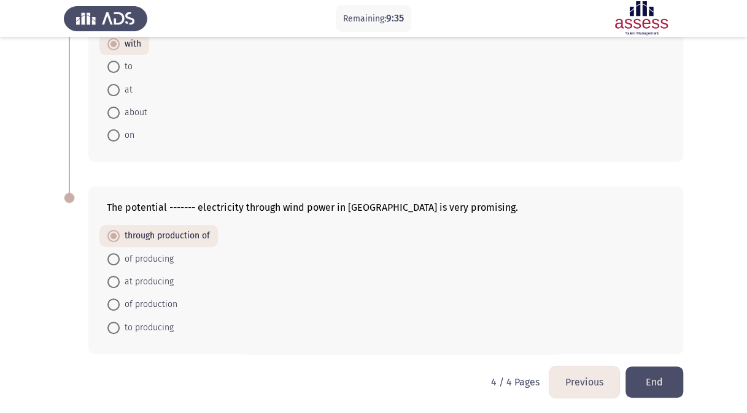
click at [665, 381] on button "End" at bounding box center [654, 382] width 58 height 31
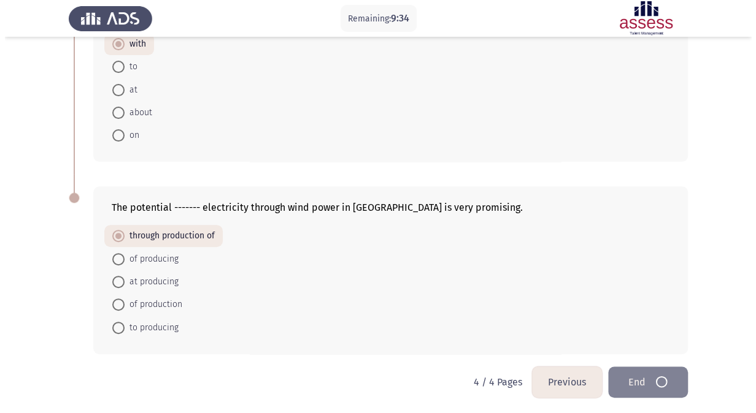
scroll to position [0, 0]
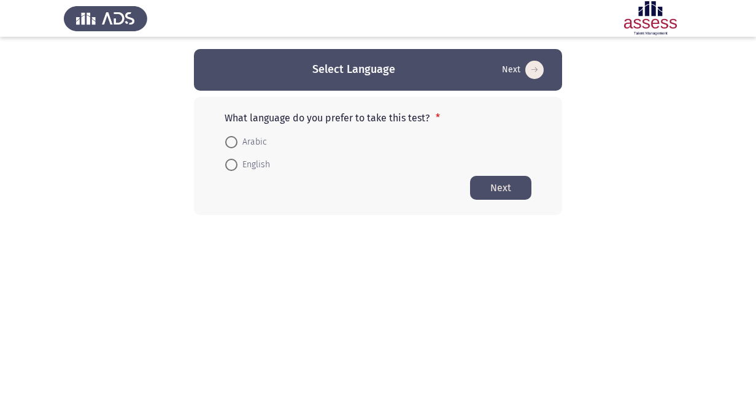
click at [261, 139] on span "Arabic" at bounding box center [251, 142] width 29 height 15
click at [237, 139] on input "Arabic" at bounding box center [231, 142] width 12 height 12
radio input "true"
click at [506, 194] on button "Next" at bounding box center [500, 187] width 61 height 24
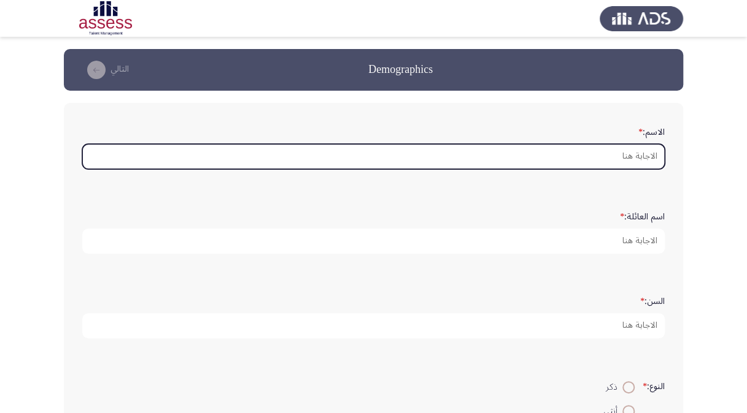
click at [586, 156] on input "الاسم: *" at bounding box center [373, 156] width 582 height 25
type input "l"
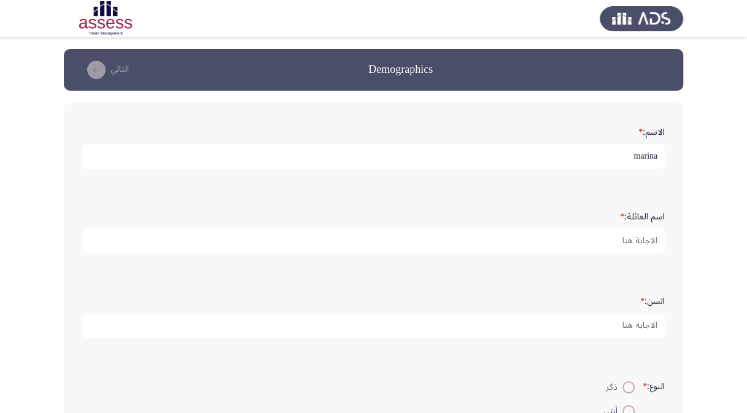
type input "marina"
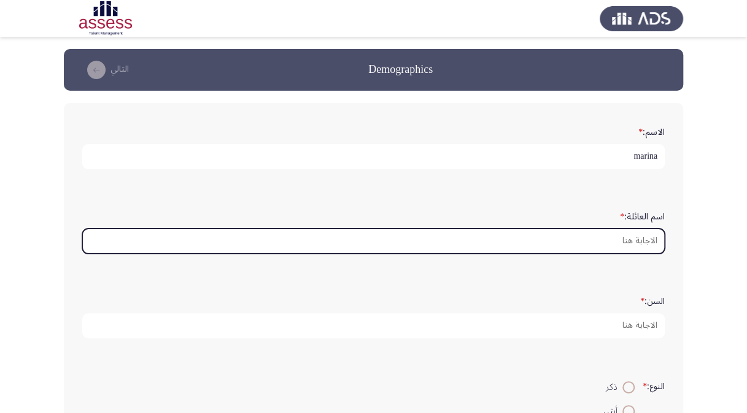
click at [580, 245] on input "اسم العائلة: *" at bounding box center [373, 241] width 582 height 25
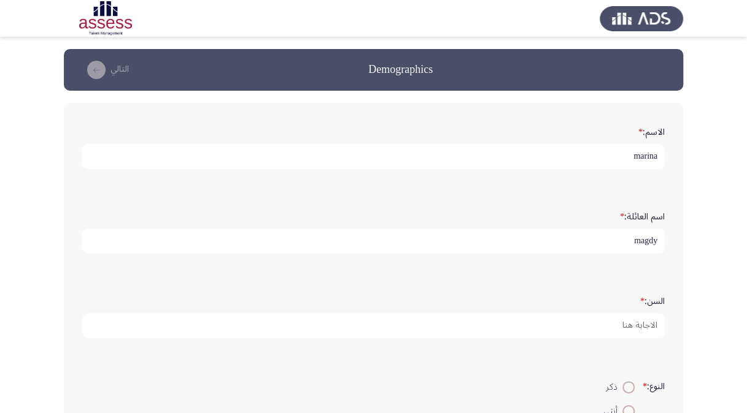
type input "[PERSON_NAME]"
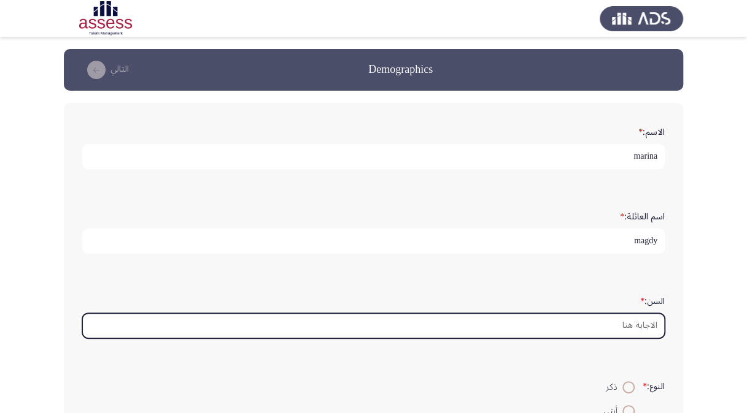
click at [577, 336] on input "السن: *" at bounding box center [373, 325] width 582 height 25
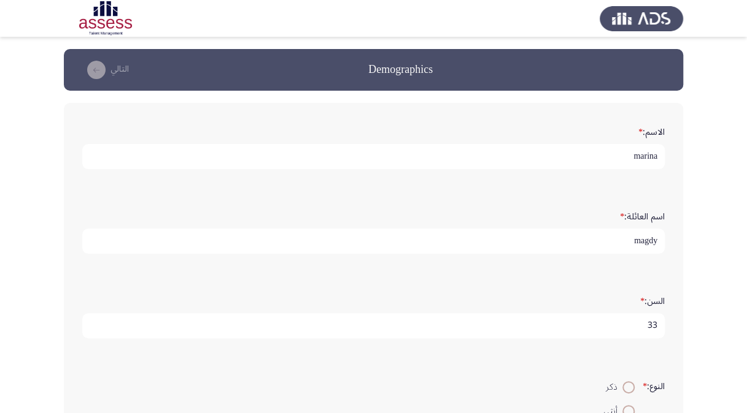
scroll to position [307, 0]
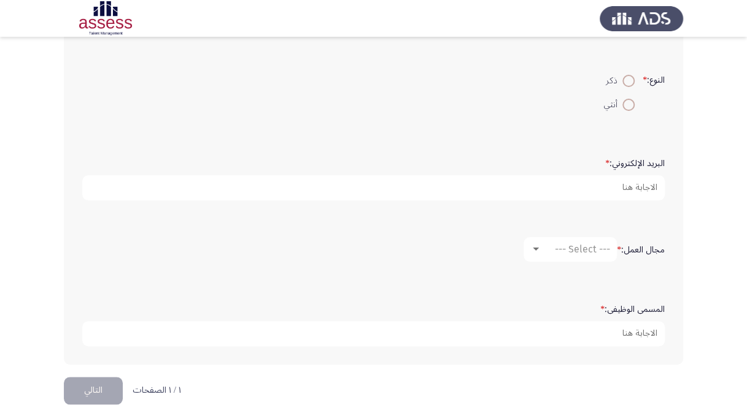
type input "33"
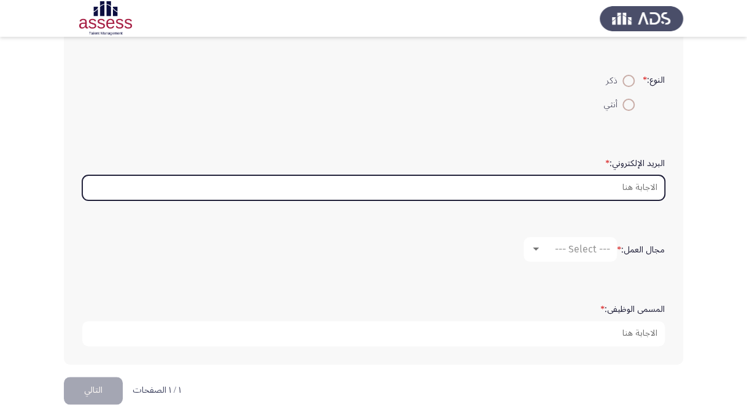
click at [623, 184] on input "البريد الإلكتروني: *" at bounding box center [373, 187] width 582 height 25
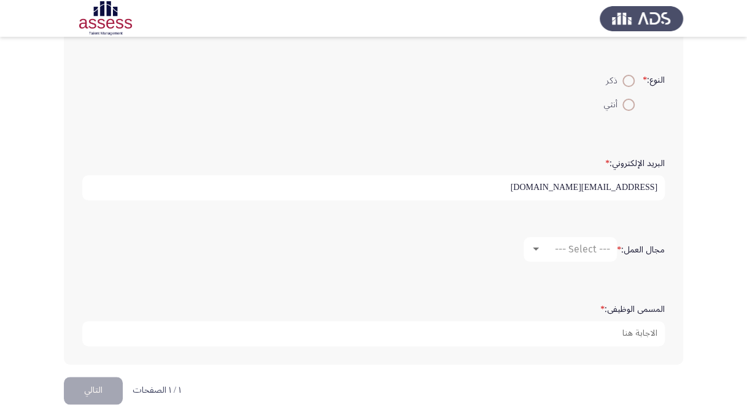
type input "marina.m.ibrahim@evapharma.com"
click at [593, 250] on span "--- Select ---" at bounding box center [582, 250] width 55 height 12
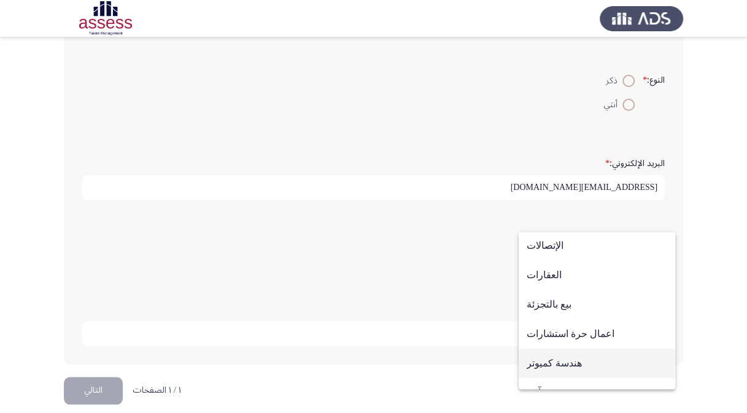
scroll to position [402, 0]
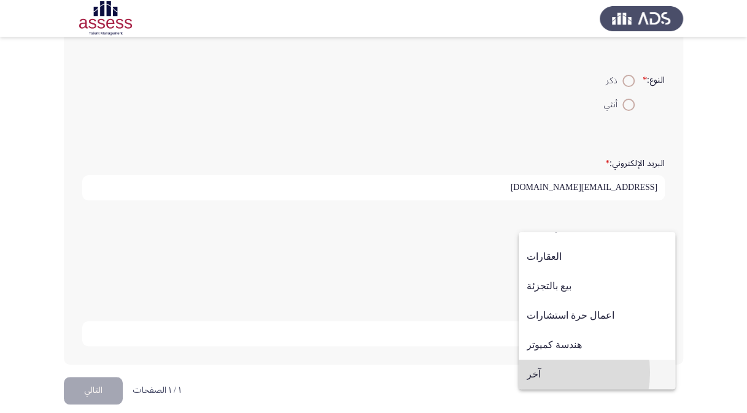
click at [542, 372] on span "آخر" at bounding box center [596, 374] width 140 height 29
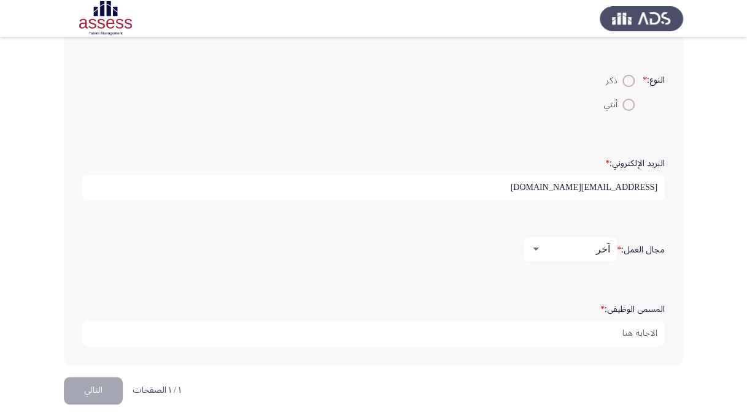
click at [556, 346] on div "المسمى الوظيفى: *" at bounding box center [373, 323] width 594 height 60
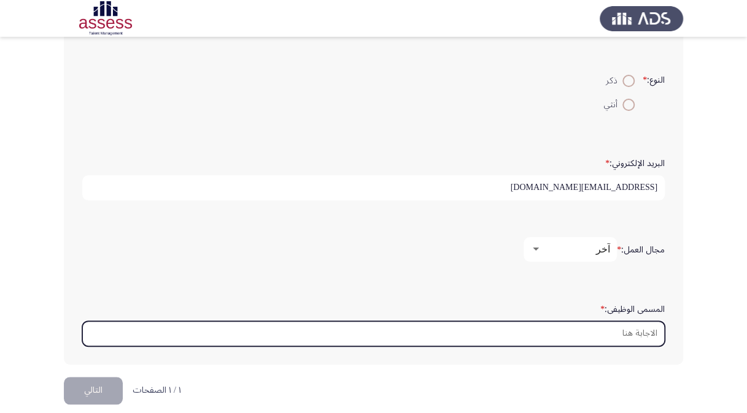
click at [565, 328] on input "المسمى الوظيفى: *" at bounding box center [373, 333] width 582 height 25
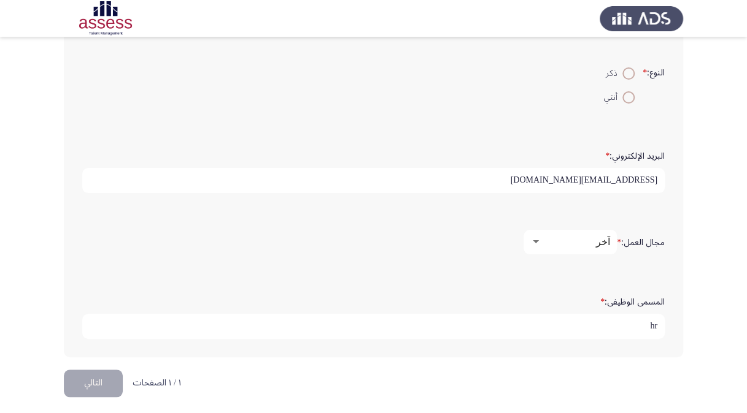
scroll to position [317, 0]
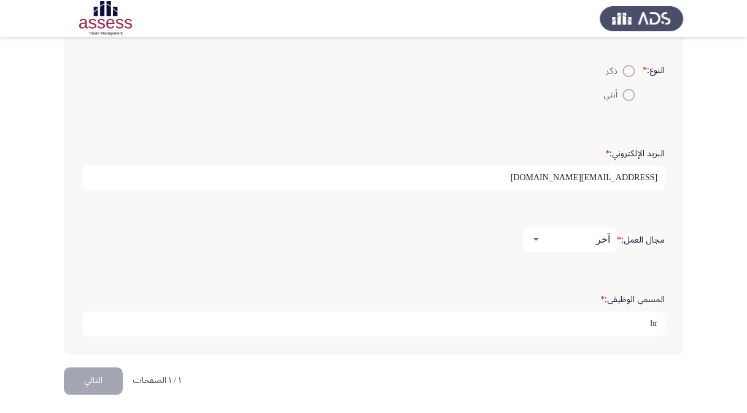
type input "hr"
click at [475, 369] on html "Demographics التالي الاسم: * marina اسم العائلة: * magdy السن: * 33 النوع: * ذك…" at bounding box center [373, 49] width 747 height 733
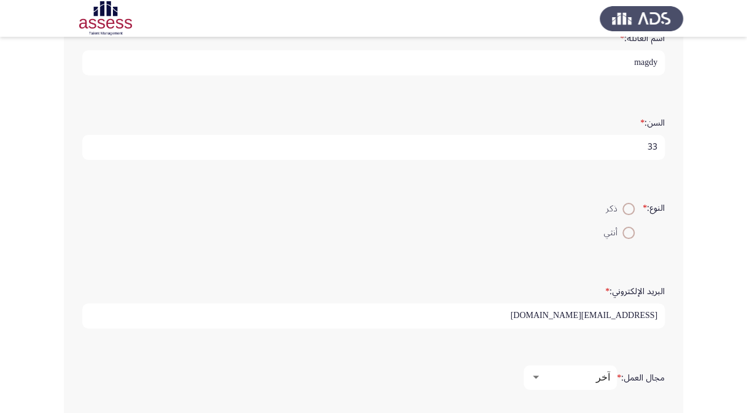
scroll to position [71, 0]
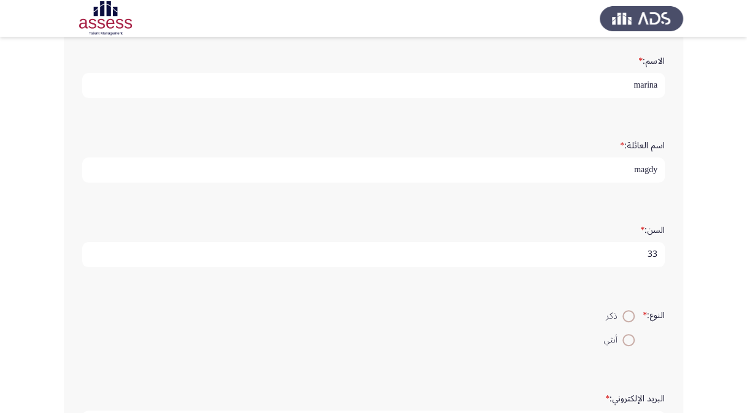
click at [630, 339] on span at bounding box center [628, 340] width 12 height 12
click at [630, 339] on input "أنثي" at bounding box center [628, 340] width 12 height 12
radio input "true"
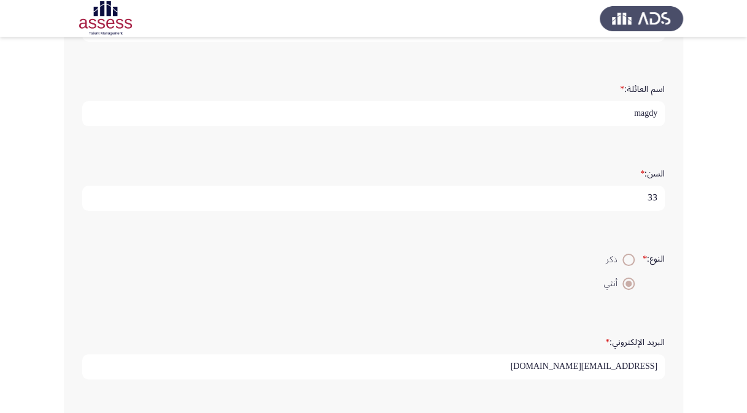
scroll to position [317, 0]
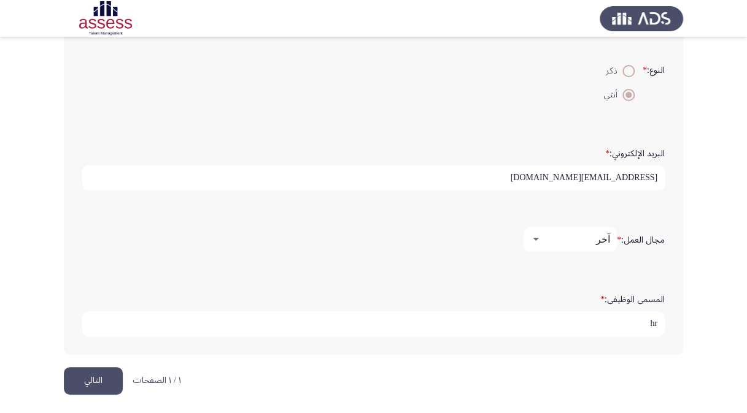
click at [87, 378] on button "التالي" at bounding box center [93, 381] width 59 height 28
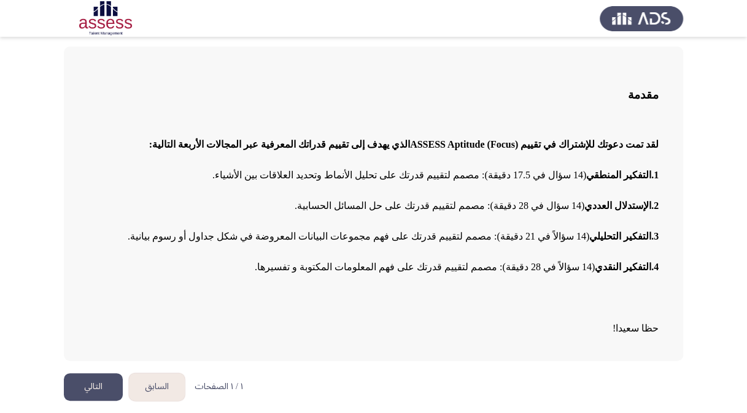
scroll to position [56, 0]
click at [96, 375] on button "التالي" at bounding box center [93, 388] width 59 height 28
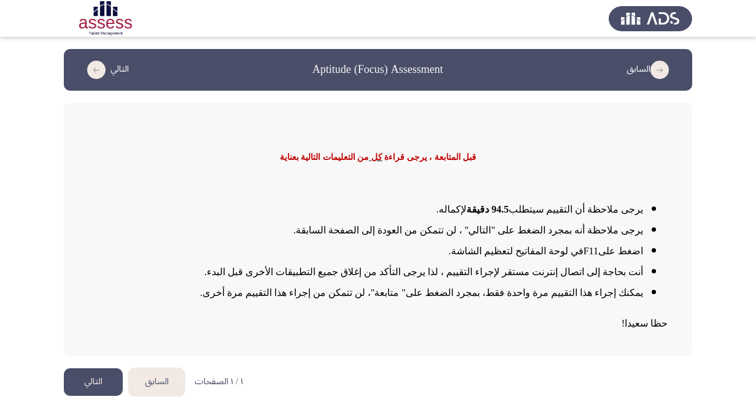
click at [87, 384] on button "التالي" at bounding box center [93, 383] width 59 height 28
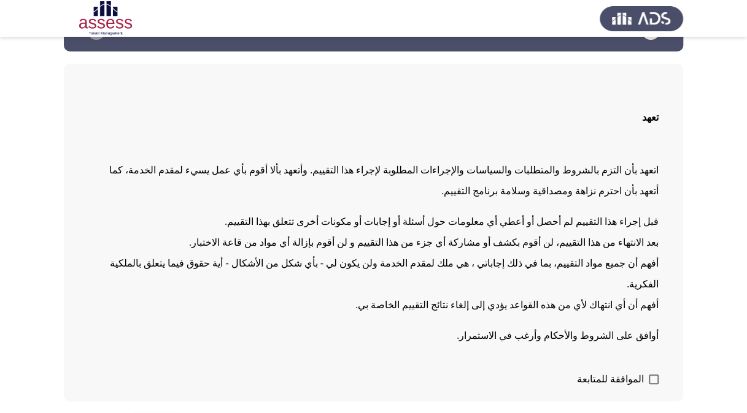
scroll to position [58, 0]
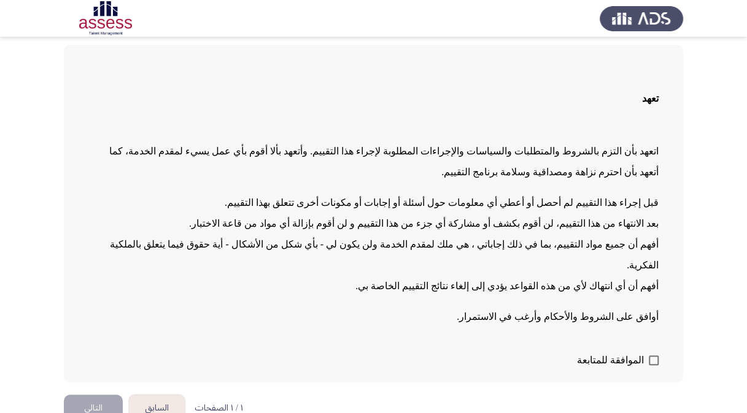
click at [651, 356] on span at bounding box center [653, 361] width 10 height 10
click at [653, 366] on input "الموافقة للمتابعة" at bounding box center [653, 366] width 1 height 1
checkbox input "true"
click at [86, 395] on button "التالي" at bounding box center [93, 409] width 59 height 28
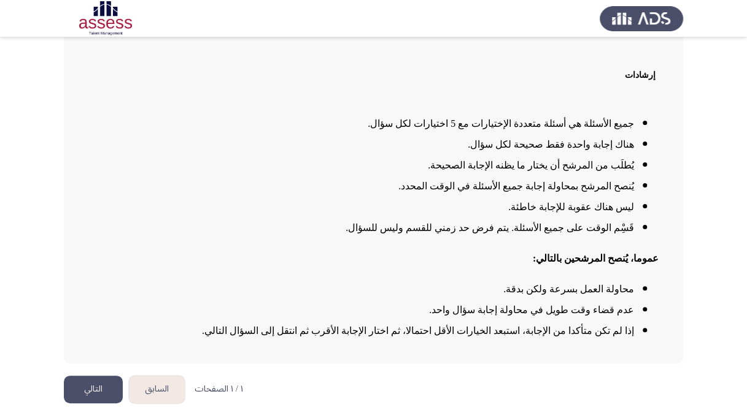
scroll to position [80, 0]
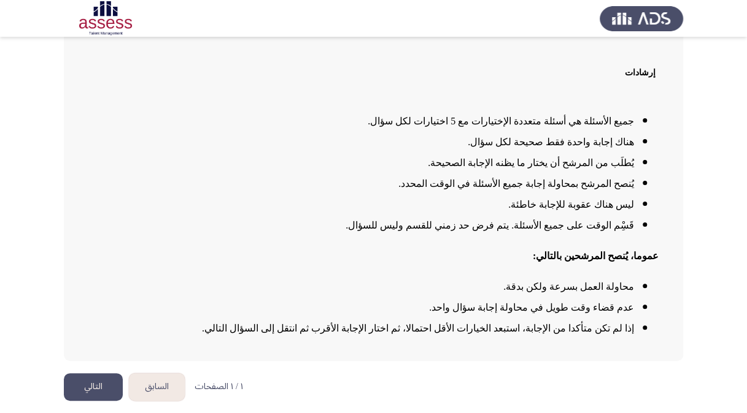
click at [99, 389] on button "التالي" at bounding box center [93, 388] width 59 height 28
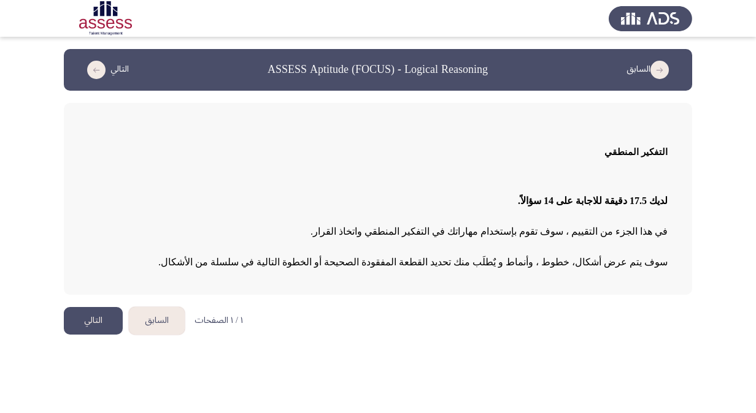
click at [93, 322] on button "التالي" at bounding box center [93, 321] width 59 height 28
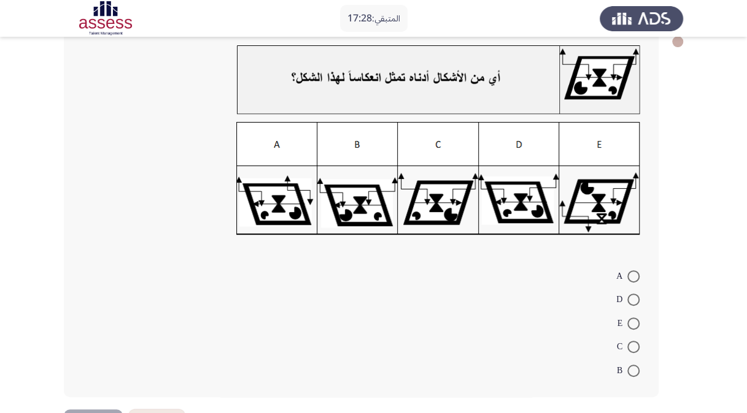
scroll to position [117, 0]
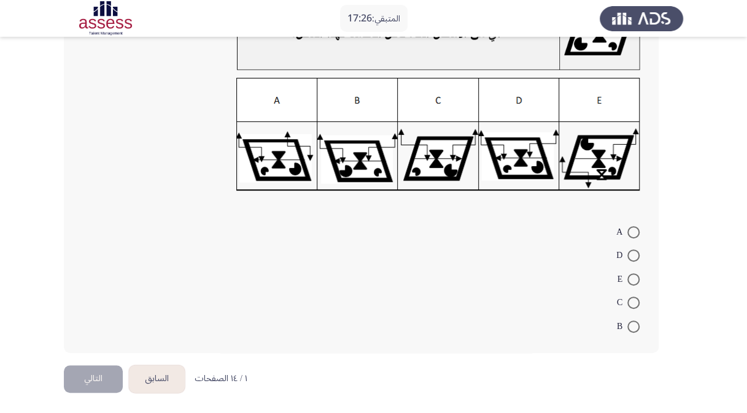
click at [631, 251] on span at bounding box center [633, 256] width 12 height 12
click at [631, 251] on input "D" at bounding box center [633, 256] width 12 height 12
radio input "true"
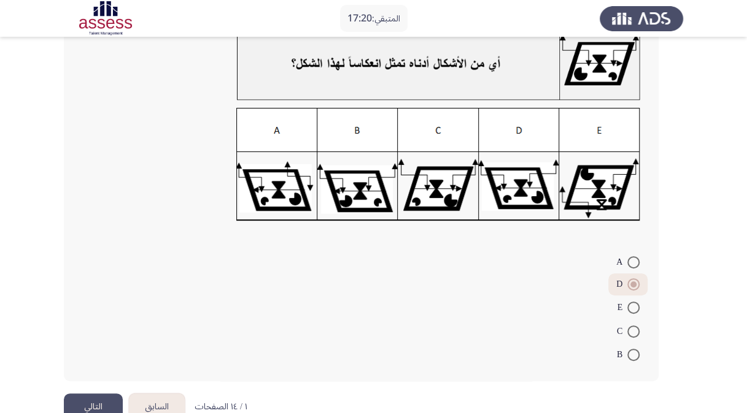
scroll to position [115, 0]
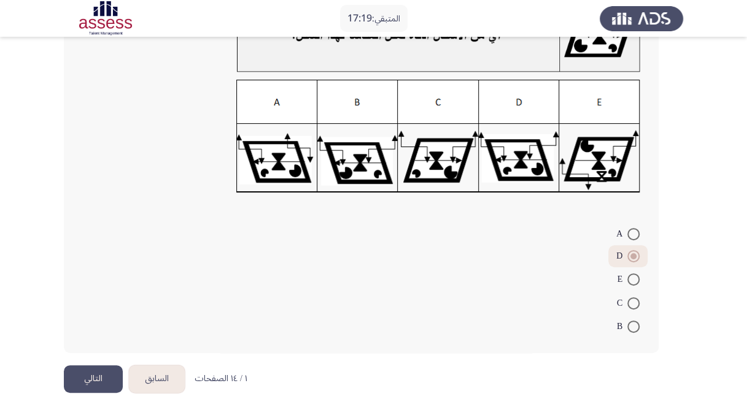
click at [155, 377] on button "السابق" at bounding box center [157, 380] width 56 height 28
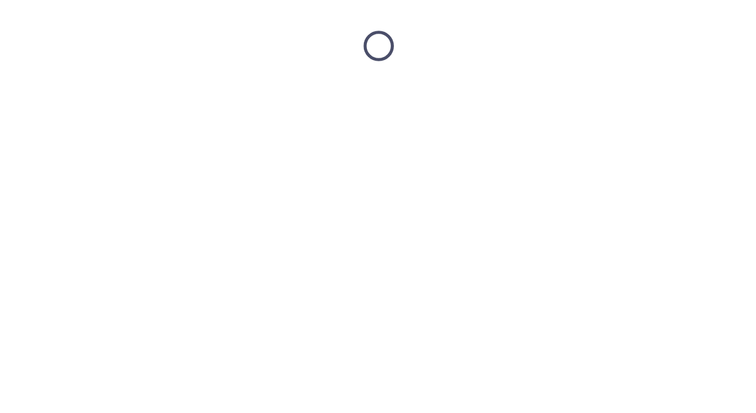
scroll to position [0, 0]
